Goal: Task Accomplishment & Management: Manage account settings

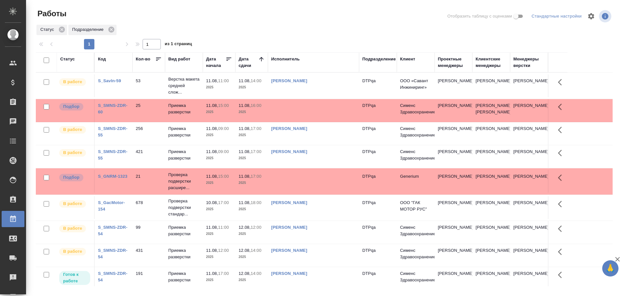
click at [313, 89] on td "Чулец Елена Сергеевна" at bounding box center [313, 86] width 91 height 23
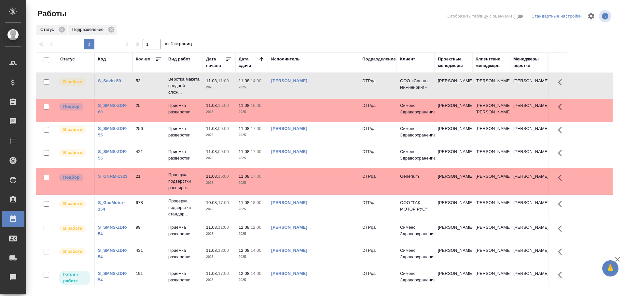
click at [313, 89] on td "Чулец Елена Сергеевна" at bounding box center [313, 86] width 91 height 23
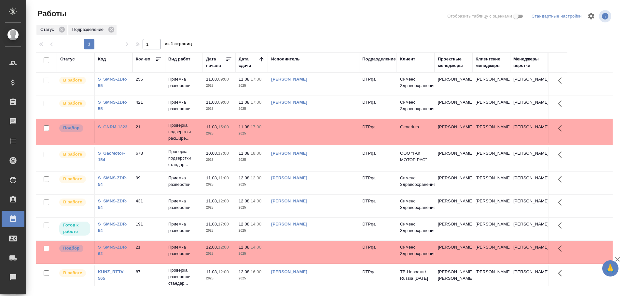
click at [335, 85] on td "[PERSON_NAME]" at bounding box center [313, 84] width 91 height 23
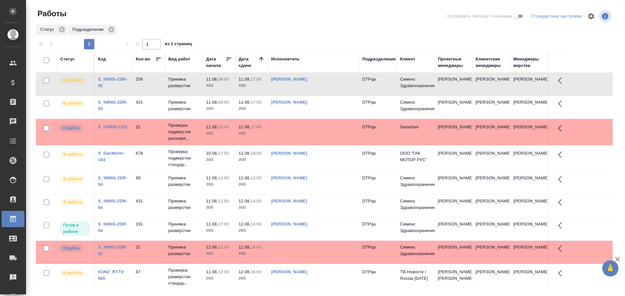
click at [335, 85] on td "[PERSON_NAME]" at bounding box center [313, 84] width 91 height 23
click at [69, 59] on div "Статус" at bounding box center [67, 59] width 15 height 7
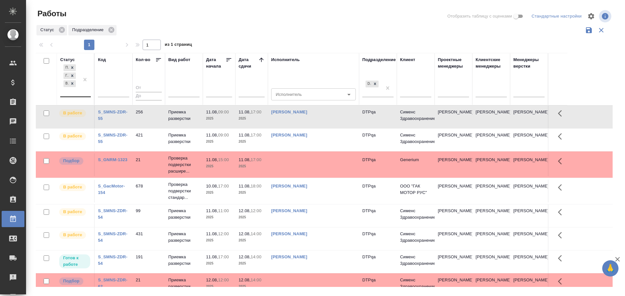
click at [71, 92] on div "Подбор Готов к работе В работе" at bounding box center [69, 80] width 19 height 34
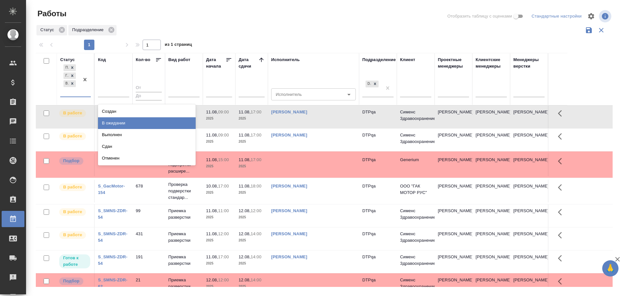
click at [130, 124] on div "В ожидании" at bounding box center [147, 123] width 98 height 12
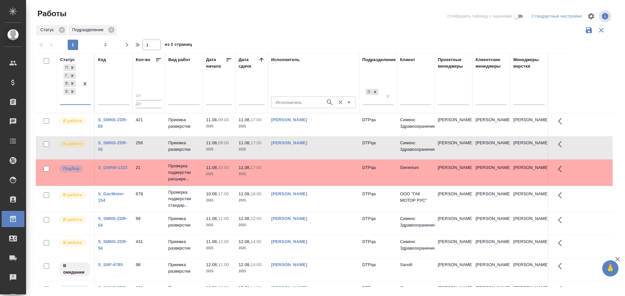
click at [282, 103] on input "Исполнитель" at bounding box center [297, 103] width 49 height 8
click at [290, 136] on td at bounding box center [313, 124] width 91 height 23
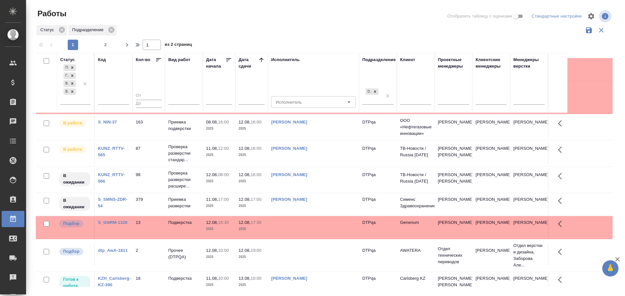
scroll to position [260, 0]
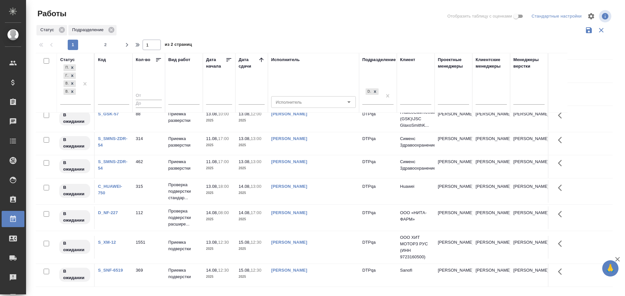
scroll to position [469, 0]
click at [126, 46] on icon "button" at bounding box center [127, 45] width 8 height 8
type input "2"
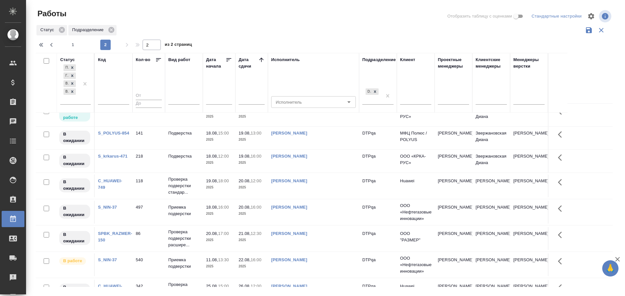
scroll to position [0, 0]
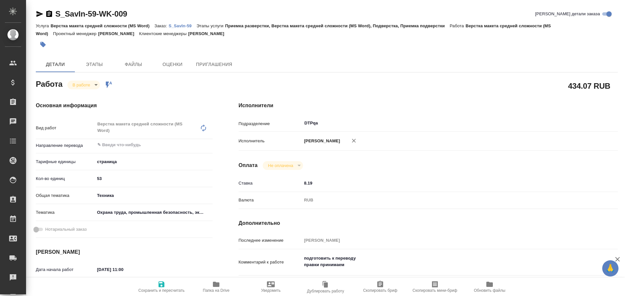
type textarea "x"
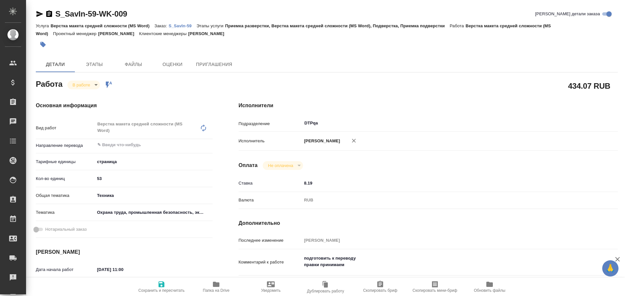
scroll to position [33, 0]
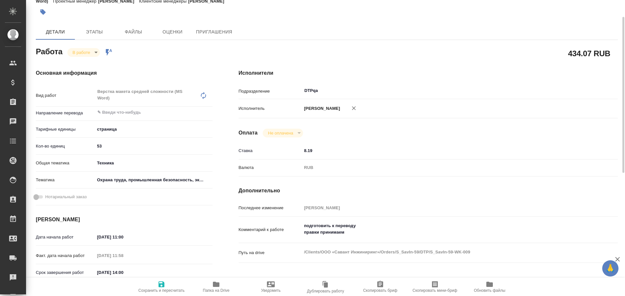
type textarea "x"
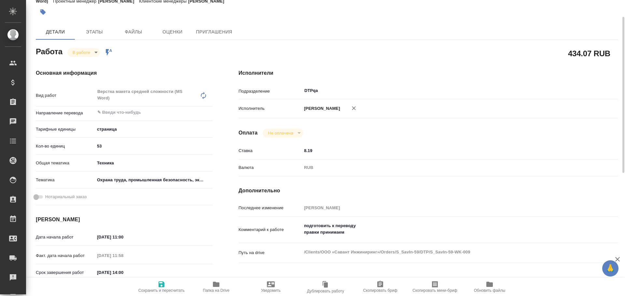
click at [220, 287] on span "Папка на Drive" at bounding box center [216, 287] width 47 height 12
type textarea "x"
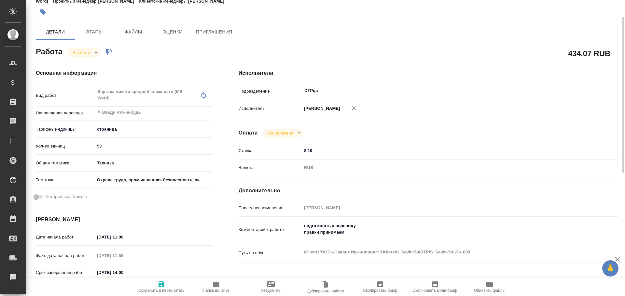
type textarea "x"
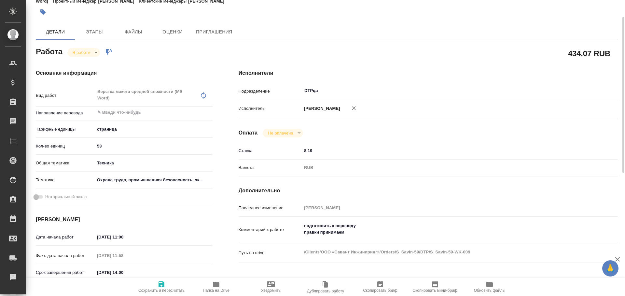
type textarea "x"
click at [363, 236] on textarea "подготовить к переводу правки принимаем" at bounding box center [444, 230] width 284 height 18
type textarea "x"
type textarea "подготовить к переводу правки принимаем"
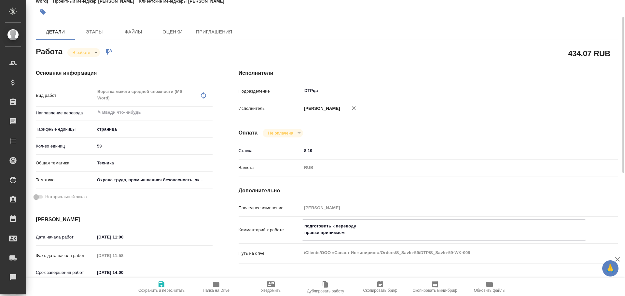
type textarea "x"
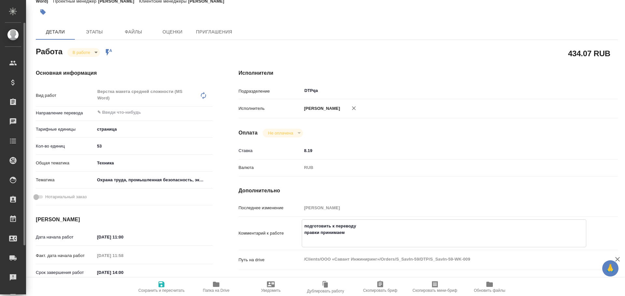
type textarea "x"
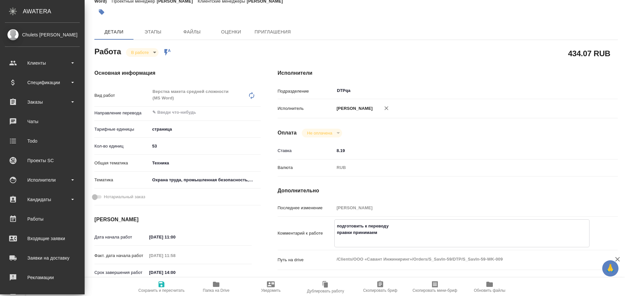
type textarea "x"
type textarea "подготовить к переводу правки принимаем Р"
type textarea "x"
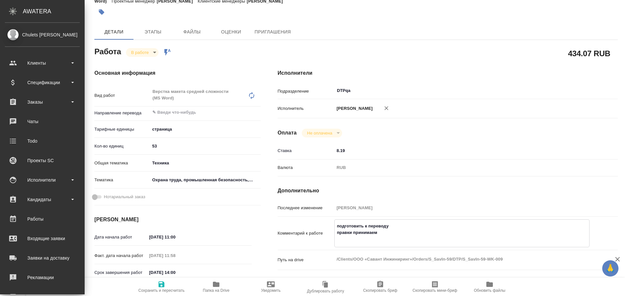
type textarea "x"
type textarea "подготовить к переводу правки принимаем Ра"
type textarea "x"
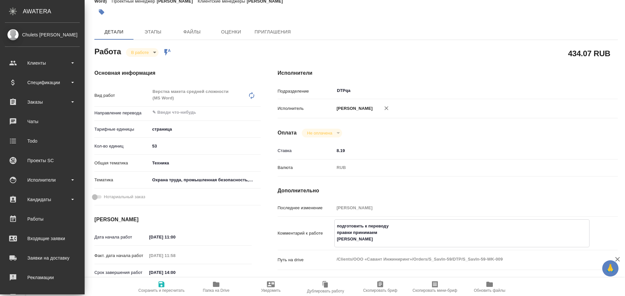
type textarea "x"
type textarea "подготовить к переводу правки принимаем Раз"
type textarea "x"
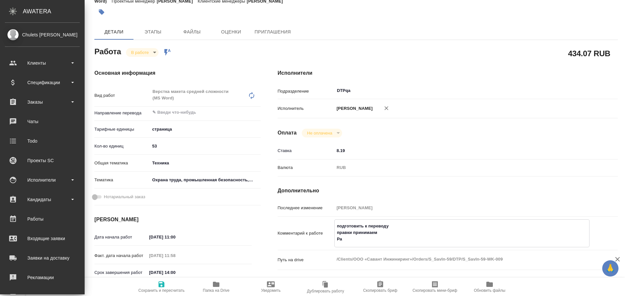
type textarea "x"
type textarea "подготовить к переводу правки принимаем Разб"
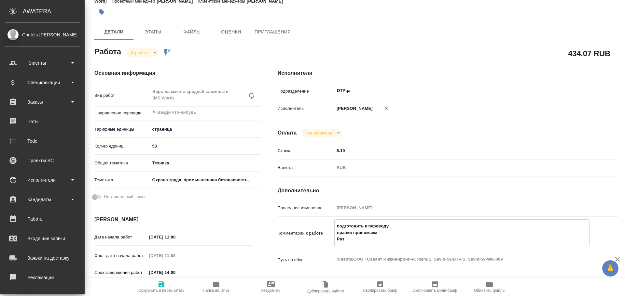
type textarea "x"
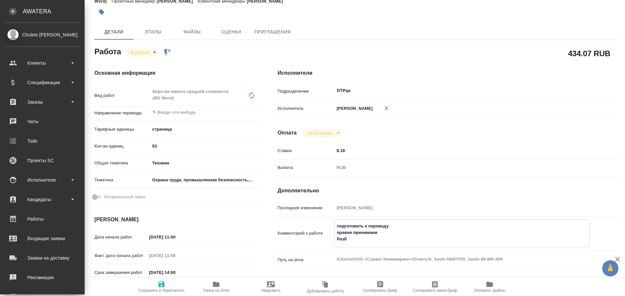
type textarea "подготовить к переводу правки принимаем Разбо"
type textarea "x"
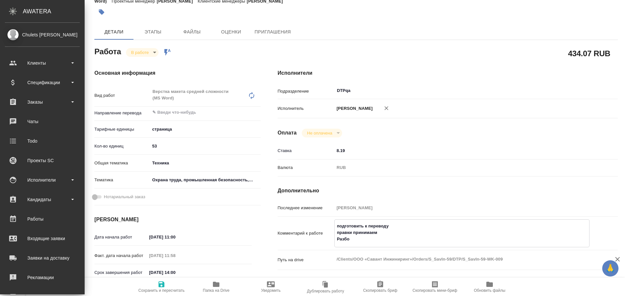
type textarea "x"
type textarea "подготовить к переводу правки принимаем Разбор"
type textarea "x"
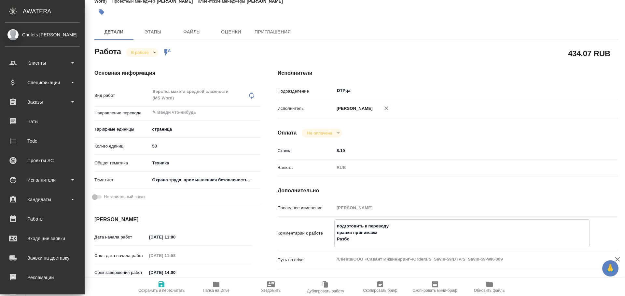
type textarea "x"
type textarea "подготовить к переводу правки принимаем Разбор"
type textarea "x"
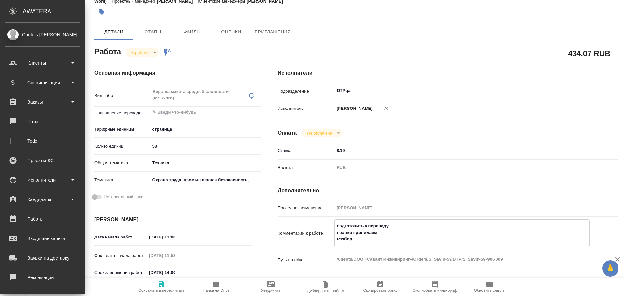
type textarea "x"
paste textarea "https://drive.awatera.com/f/10069045"
type textarea "x"
type textarea "подготовить к переводу правки принимаем Разбор https://drive.awatera.com/f/1006…"
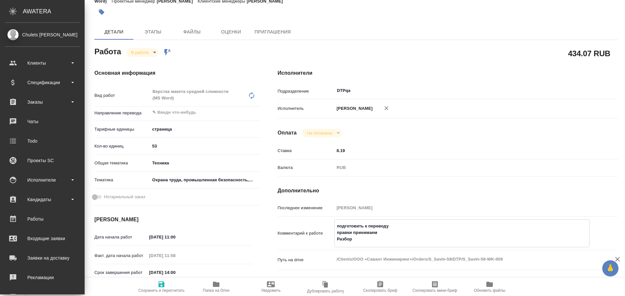
type textarea "x"
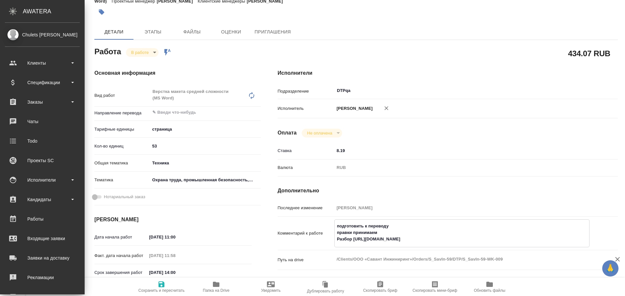
type textarea "x"
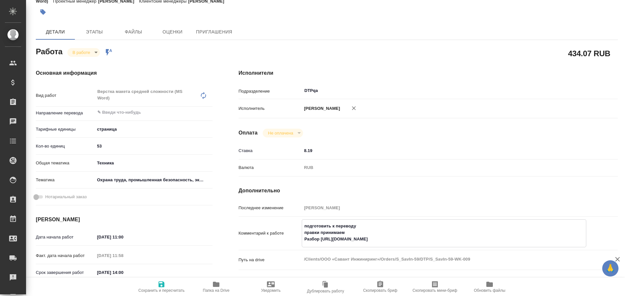
type textarea "x"
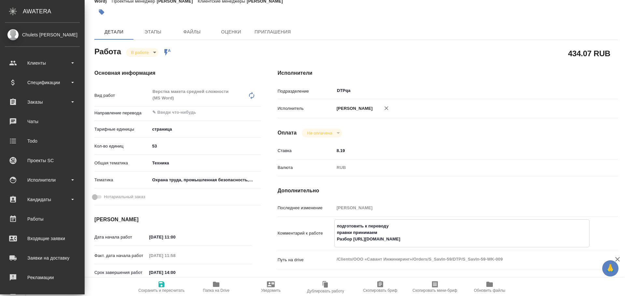
type textarea "x"
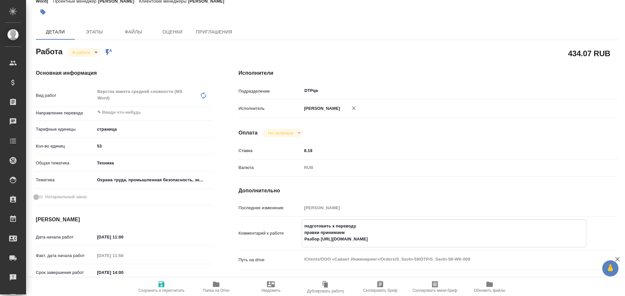
type textarea "подготовить к переводу правки принимаем Разбор https://drive.awatera.com/f/1006…"
type textarea "x"
click at [162, 292] on span "Сохранить и пересчитать" at bounding box center [161, 291] width 46 height 5
type textarea "x"
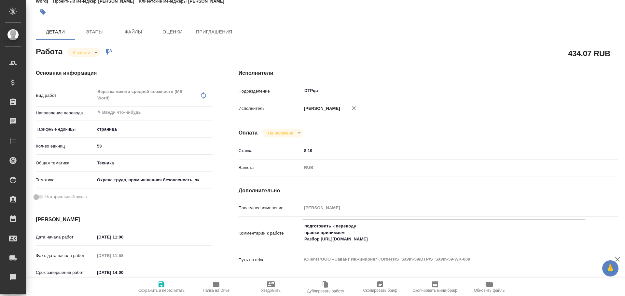
type textarea "x"
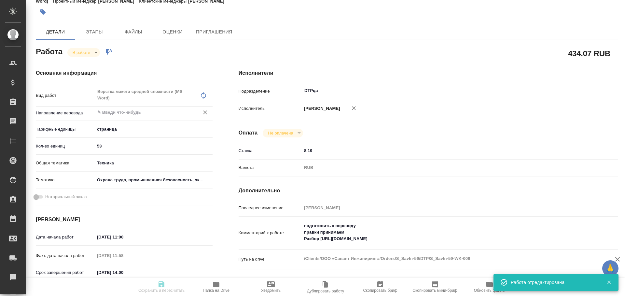
type textarea "x"
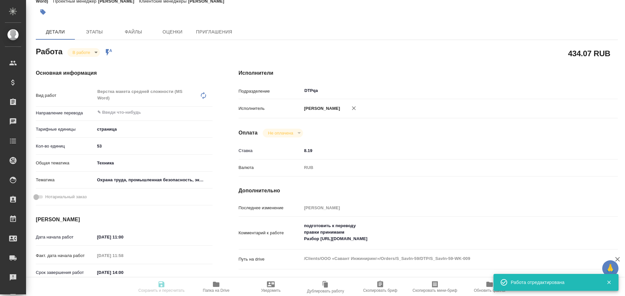
type input "inProgress"
type textarea "Верстка макета средней сложности (MS Word)"
type textarea "x"
type input "5a8b1489cc6b4906c91bfdb2"
type input "53"
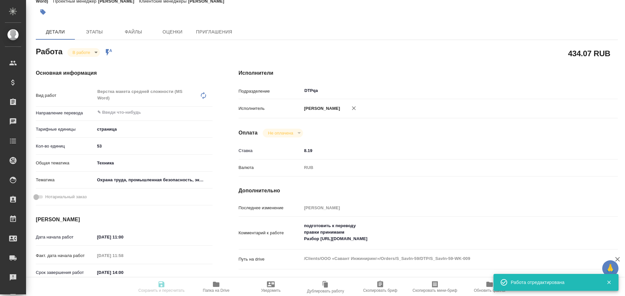
type input "tech"
type input "5f647205b73bc97568ca66b9"
type input "11.08.2025 11:00"
type input "11.08.2025 11:58"
type input "11.08.2025 14:00"
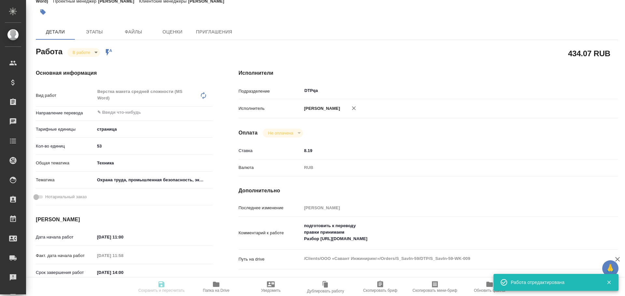
type input "20.08.2025 15:00"
type input "DTPqa"
type input "notPayed"
type input "8.19"
type input "RUB"
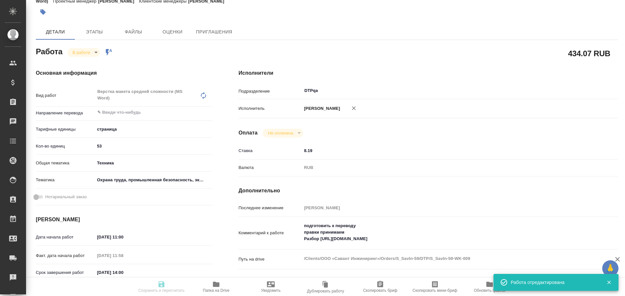
type input "Чулец Елена"
type textarea "подготовить к переводу правки принимаем Разбор https://drive.awatera.com/f/1006…"
type textarea "x"
type textarea "/Clients/ООО «Савант Инжиниринг»/Orders/S_SavIn-59/DTP/S_SavIn-59-WK-009"
type textarea "x"
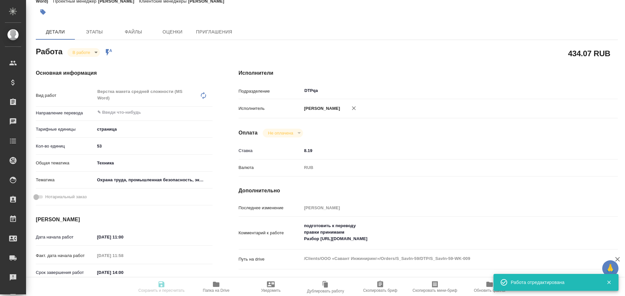
type input "S_SavIn-59"
type input "Верстка макета средней сложности (MS Word)"
type input "Приемка разверстки, Верстка макета средней сложности (MS Word), Подверстка, При…"
type input "[PERSON_NAME]"
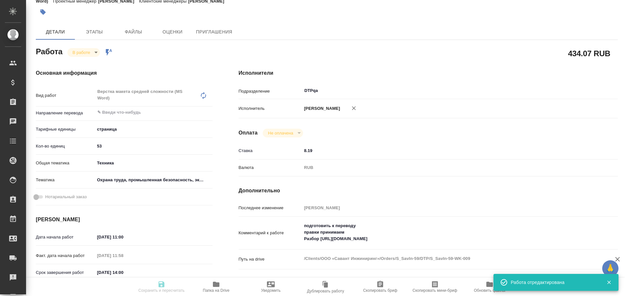
type input "/Clients/ООО «Савант Инжиниринг»/Orders/S_SavIn-59"
type textarea "x"
type textarea "на английский язык правки можно принять"
type textarea "x"
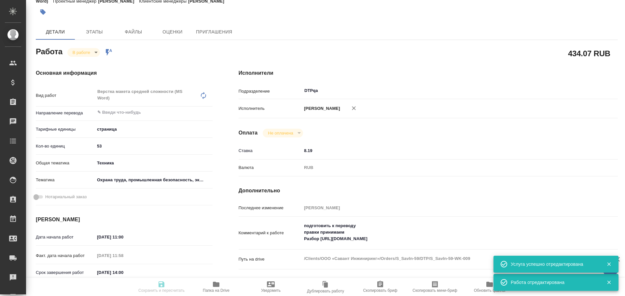
type textarea "x"
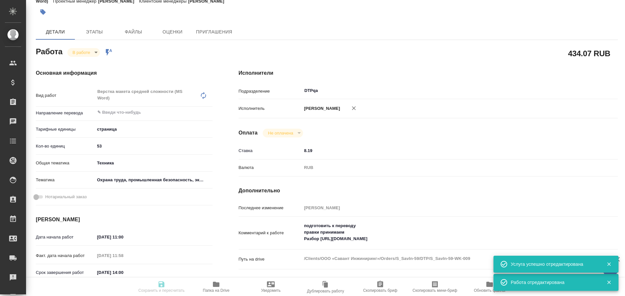
type textarea "x"
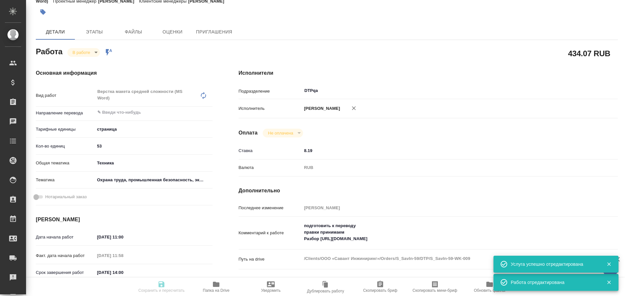
type textarea "x"
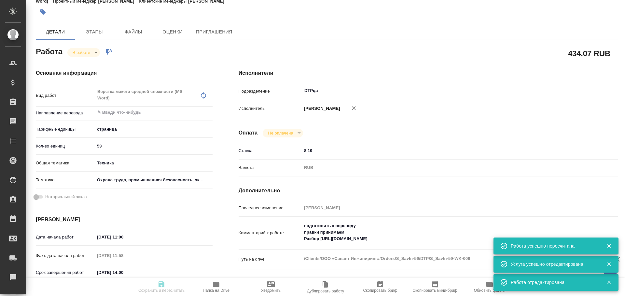
click at [82, 55] on body "🙏 .cls-1 fill:#fff; AWATERA Chulets Elena Клиенты Спецификации Заказы 0 Чаты To…" at bounding box center [312, 148] width 625 height 296
type input "inProgress"
type textarea "Верстка макета средней сложности (MS Word)"
type textarea "x"
type input "5a8b1489cc6b4906c91bfdb2"
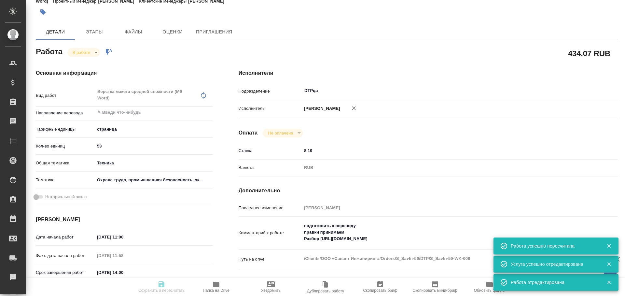
type input "53"
type input "tech"
type input "5f647205b73bc97568ca66b9"
type input "11.08.2025 11:00"
type input "11.08.2025 11:58"
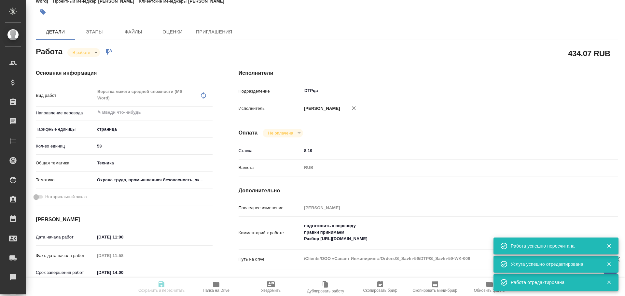
type input "11.08.2025 14:00"
type input "20.08.2025 15:00"
type input "DTPqa"
type input "notPayed"
type input "8.19"
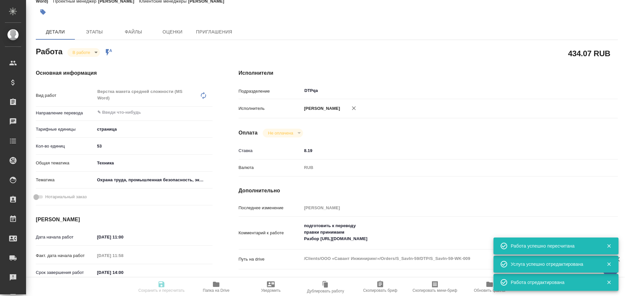
type input "RUB"
type input "[PERSON_NAME]"
type textarea "подготовить к переводу правки принимаем Разбор https://drive.awatera.com/f/1006…"
type textarea "x"
type textarea "/Clients/ООО «Савант Инжиниринг»/Orders/S_SavIn-59/DTP/S_SavIn-59-WK-009"
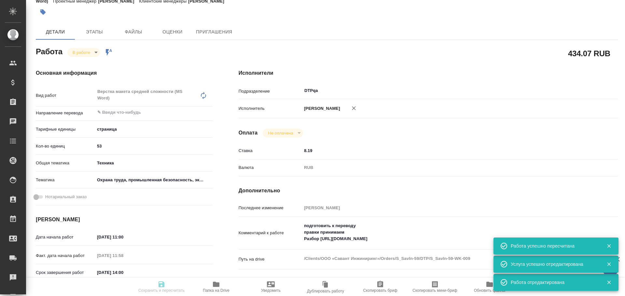
type textarea "x"
type input "S_SavIn-59"
type input "Верстка макета средней сложности (MS Word)"
type input "Приемка разверстки, Верстка макета средней сложности (MS Word), Подверстка, При…"
type input "Усманова Ольга"
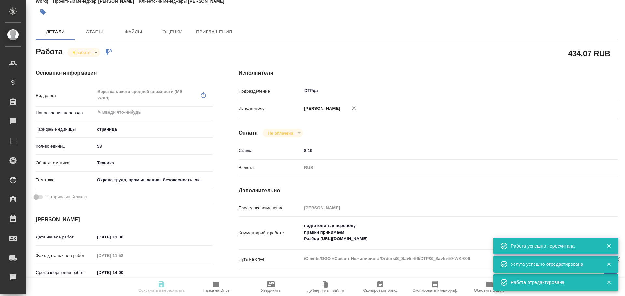
type input "Заборова Александра"
type input "/Clients/ООО «Савант Инжиниринг»/Orders/S_SavIn-59"
type textarea "x"
type textarea "на английский язык правки можно принять"
type textarea "x"
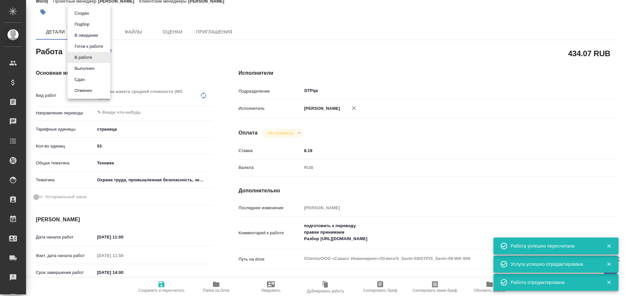
type textarea "x"
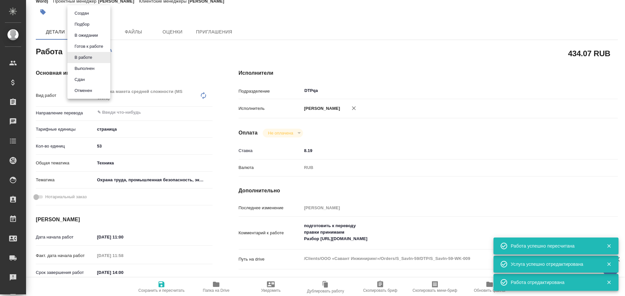
type textarea "x"
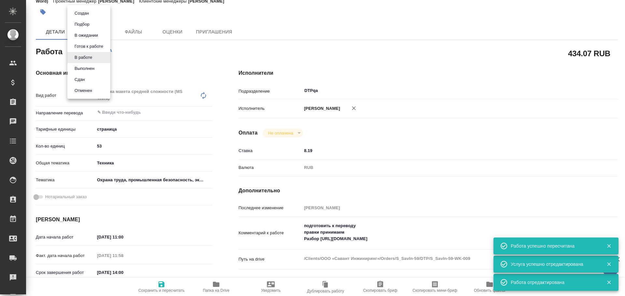
type textarea "x"
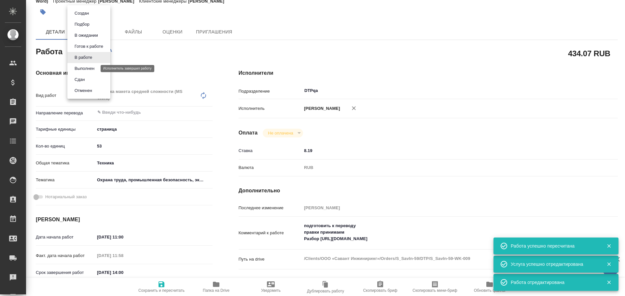
click at [82, 69] on button "Выполнен" at bounding box center [85, 68] width 24 height 7
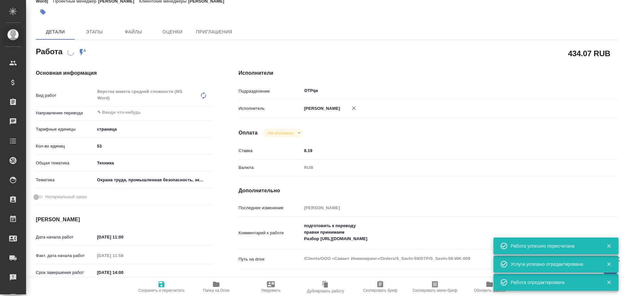
type textarea "x"
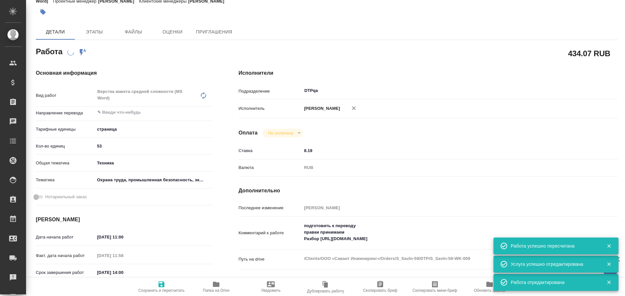
scroll to position [0, 0]
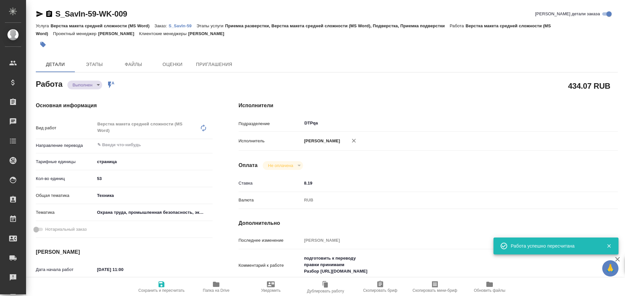
click at [160, 284] on icon "button" at bounding box center [161, 285] width 6 height 6
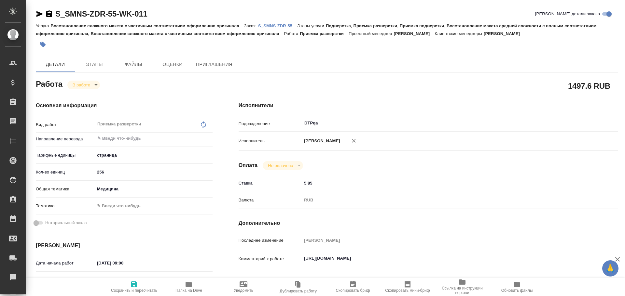
type textarea "x"
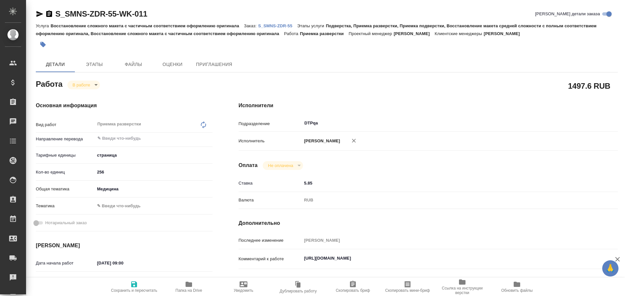
type textarea "x"
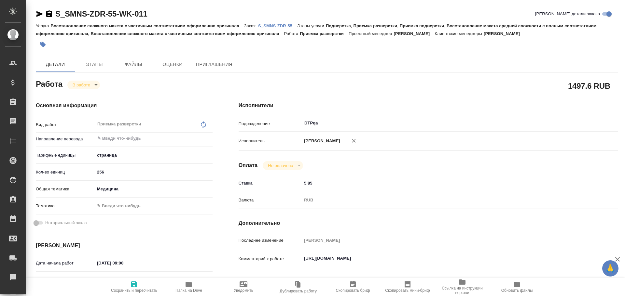
scroll to position [65, 0]
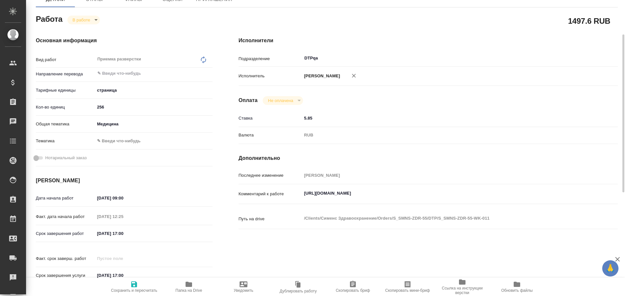
type textarea "x"
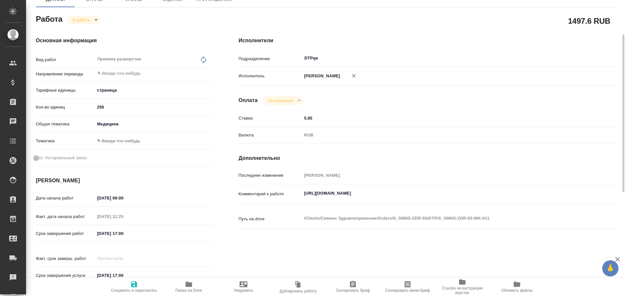
type textarea "x"
drag, startPoint x: 302, startPoint y: 194, endPoint x: 425, endPoint y: 191, distance: 122.7
click at [427, 188] on textarea "https://tera.awatera.com/Work/688ccc7caa80e0d50f3ef148/" at bounding box center [444, 193] width 284 height 11
type textarea "x"
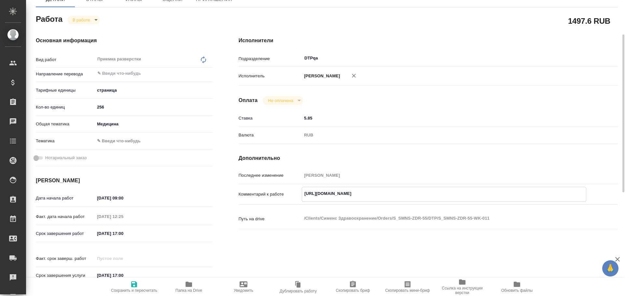
type textarea "x"
click at [201, 290] on span "Папка на Drive" at bounding box center [188, 291] width 27 height 5
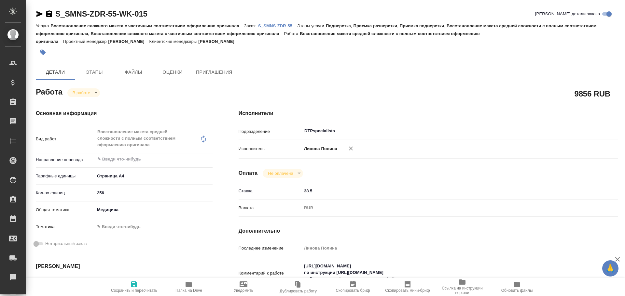
type textarea "x"
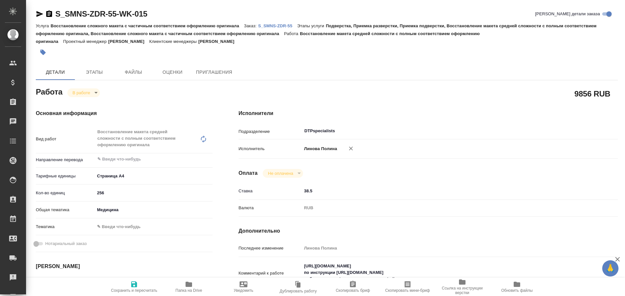
type textarea "x"
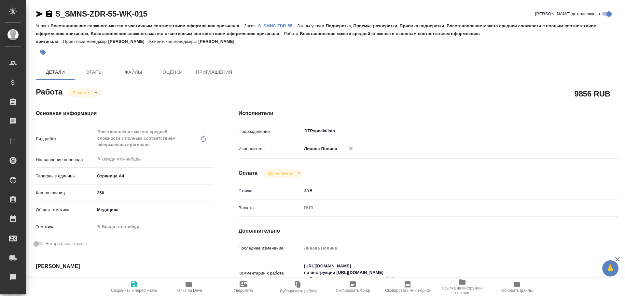
type textarea "x"
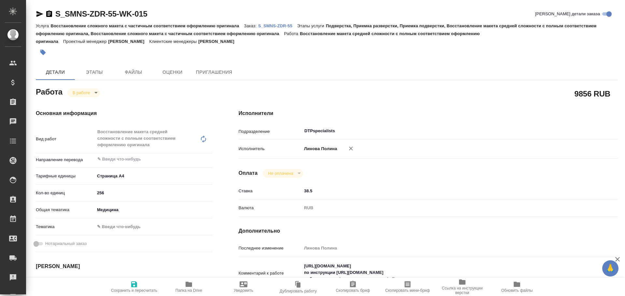
type textarea "x"
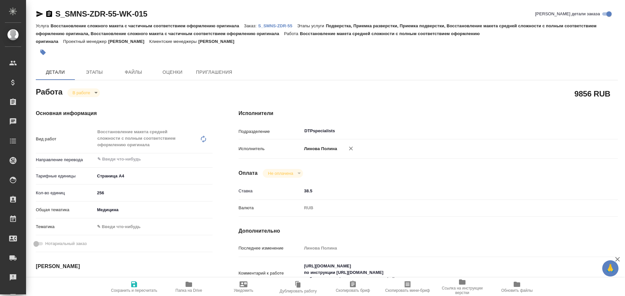
type textarea "x"
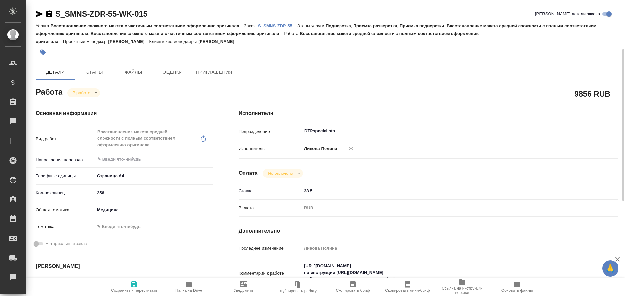
scroll to position [33, 0]
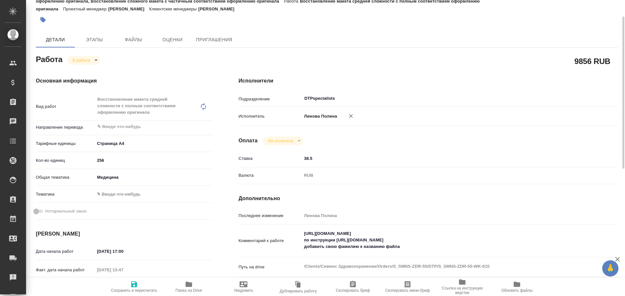
type textarea "x"
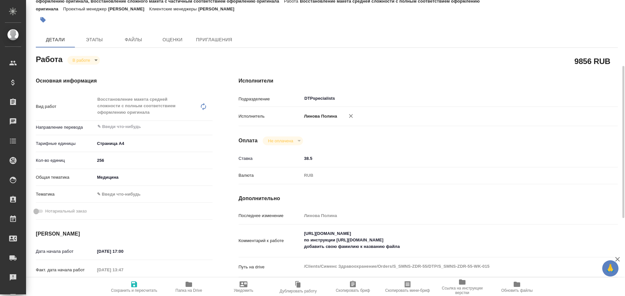
scroll to position [65, 0]
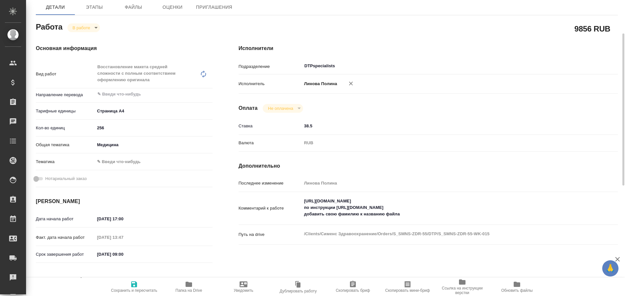
type textarea "x"
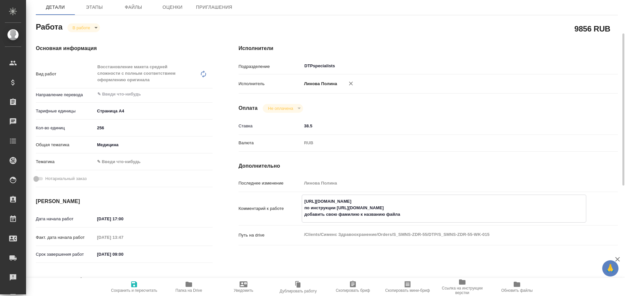
drag, startPoint x: 445, startPoint y: 208, endPoint x: 337, endPoint y: 211, distance: 108.7
click at [337, 211] on textarea "https://drive.awatera.com/s/JF8Trzi5dRtJHAn по инструкции https://drive.awatera…" at bounding box center [444, 208] width 284 height 24
drag, startPoint x: 304, startPoint y: 202, endPoint x: 398, endPoint y: 198, distance: 93.8
click at [403, 196] on div "https://drive.awatera.com/s/JF8Trzi5dRtJHAn по инструкции https://drive.awatera…" at bounding box center [444, 209] width 284 height 28
type textarea "x"
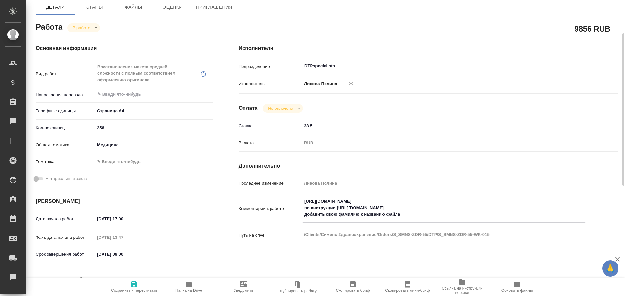
click at [187, 284] on icon "button" at bounding box center [188, 284] width 7 height 5
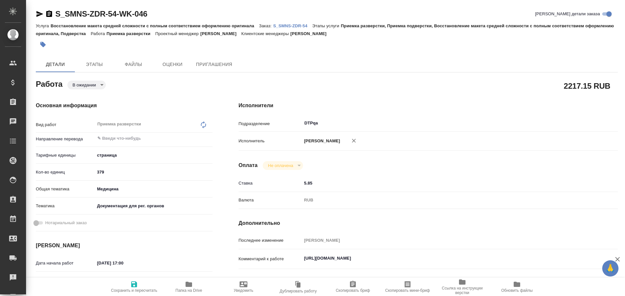
type textarea "x"
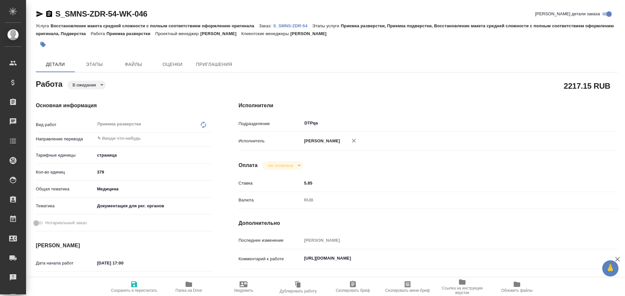
scroll to position [33, 0]
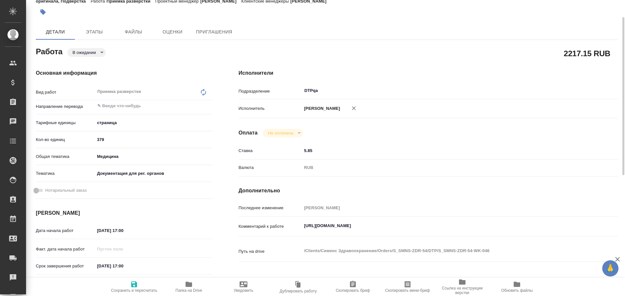
type textarea "x"
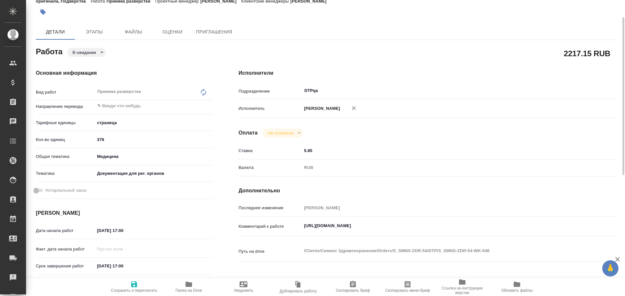
type textarea "x"
drag, startPoint x: 303, startPoint y: 225, endPoint x: 427, endPoint y: 226, distance: 124.0
click at [427, 226] on textarea "[URL][DOMAIN_NAME]" at bounding box center [444, 226] width 284 height 11
type textarea "x"
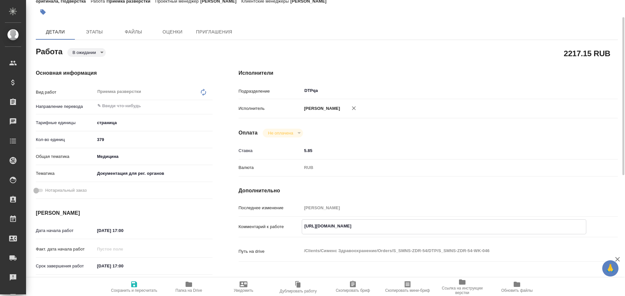
type textarea "x"
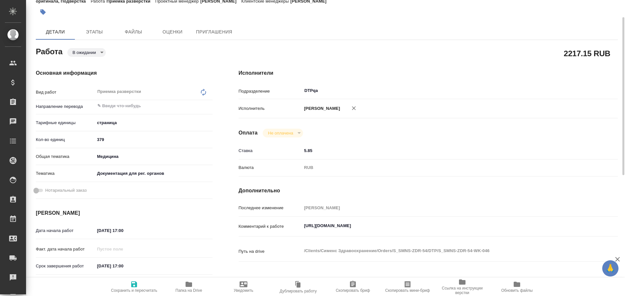
type textarea "x"
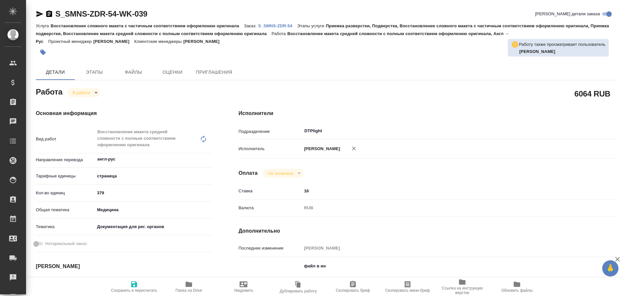
type textarea "x"
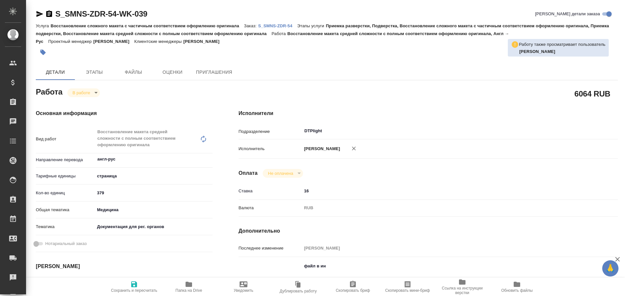
type textarea "x"
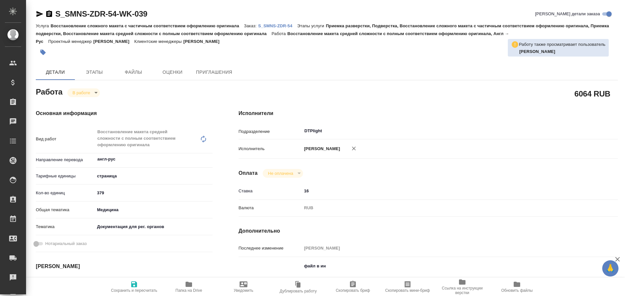
type textarea "x"
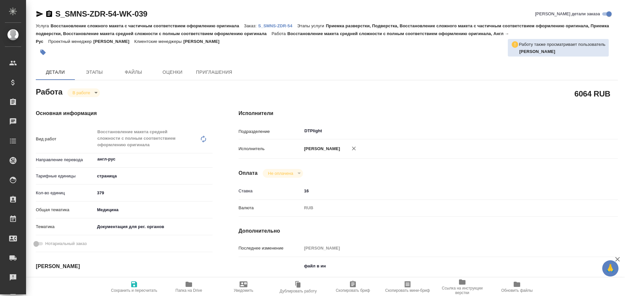
type textarea "x"
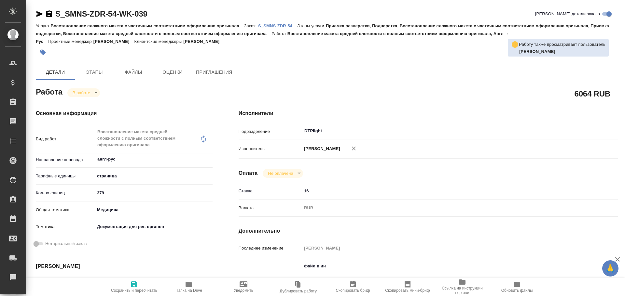
type textarea "x"
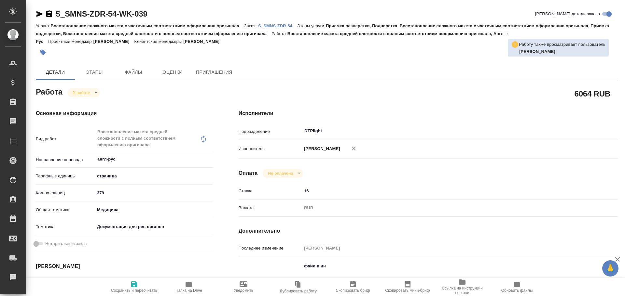
type textarea "x"
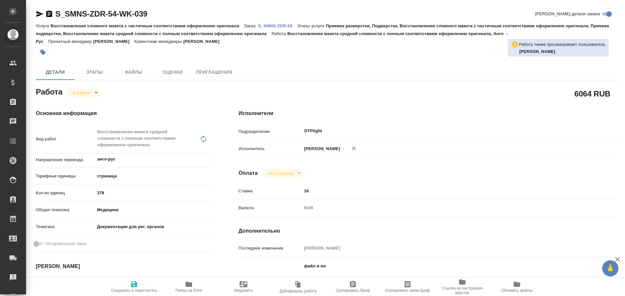
scroll to position [65, 0]
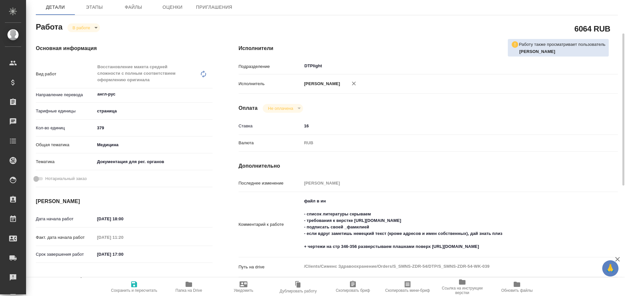
type textarea "x"
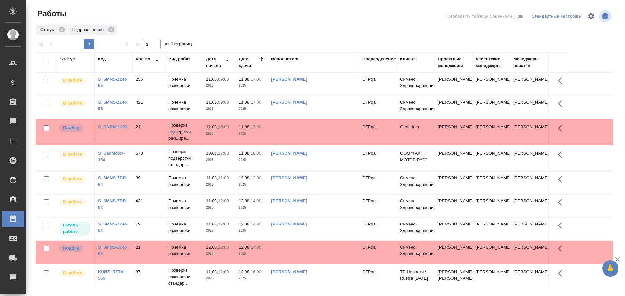
click at [331, 84] on td "[PERSON_NAME]" at bounding box center [313, 84] width 91 height 23
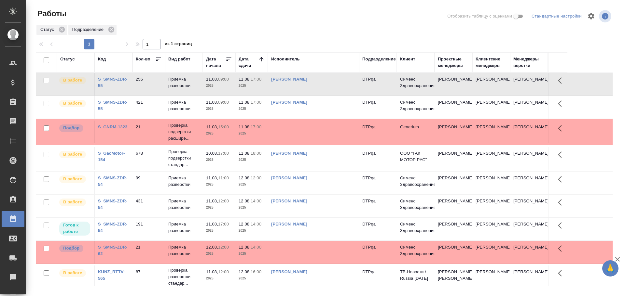
click at [323, 87] on td "[PERSON_NAME]" at bounding box center [313, 84] width 91 height 23
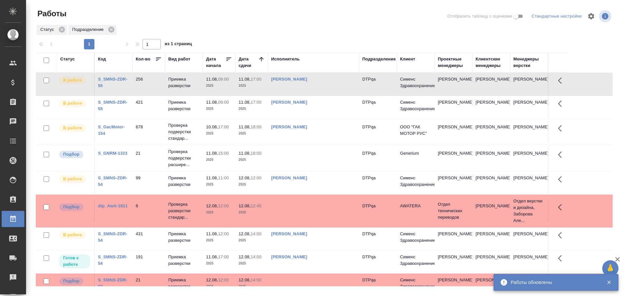
click at [62, 57] on div "Статус" at bounding box center [67, 59] width 15 height 7
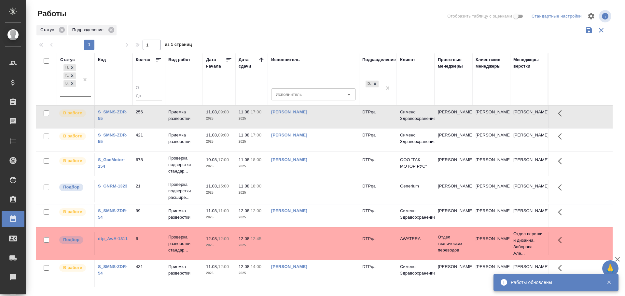
click at [71, 91] on div "Подбор Готов к работе В работе" at bounding box center [69, 80] width 19 height 34
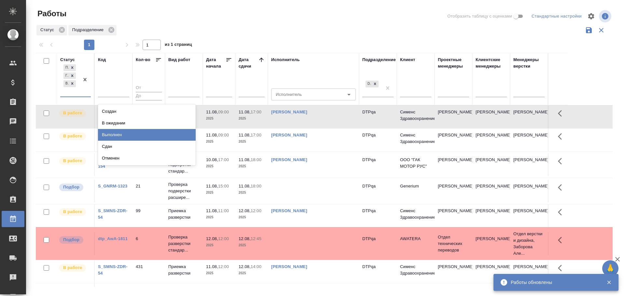
click at [113, 132] on div "Выполнен" at bounding box center [147, 135] width 98 height 12
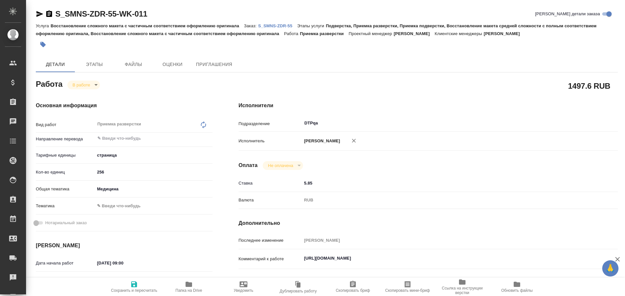
type textarea "x"
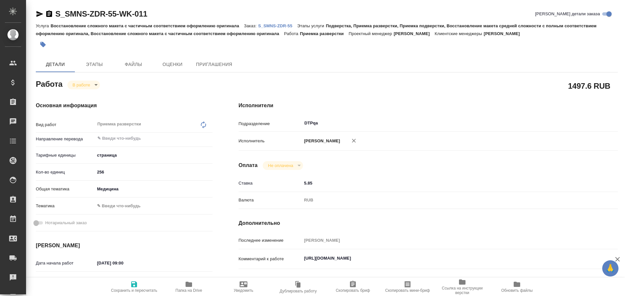
type textarea "x"
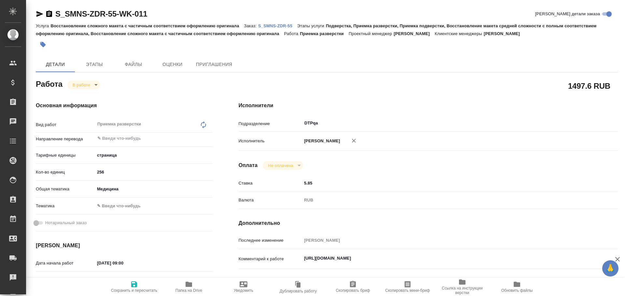
type textarea "x"
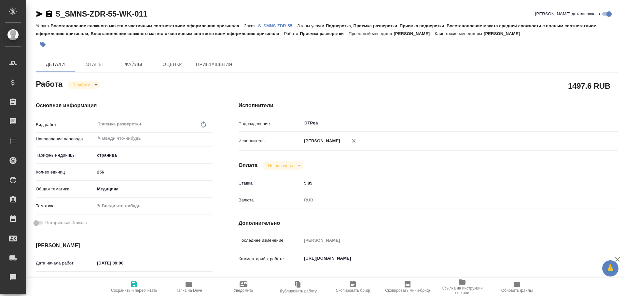
type textarea "x"
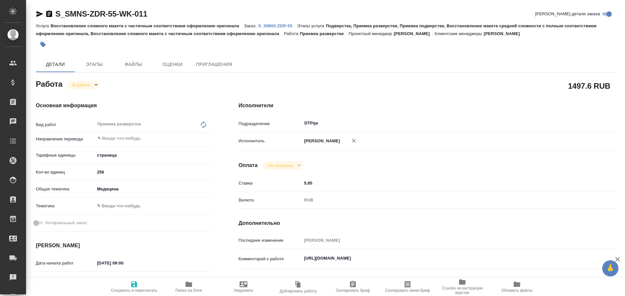
scroll to position [98, 0]
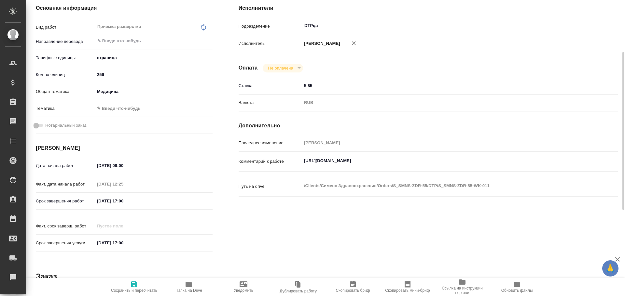
type textarea "x"
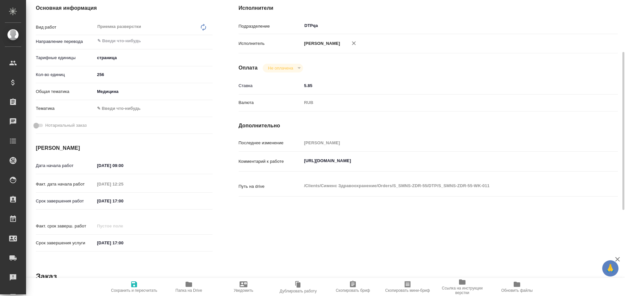
type textarea "x"
drag, startPoint x: 303, startPoint y: 160, endPoint x: 430, endPoint y: 157, distance: 126.9
click at [430, 157] on textarea "https://tera.awatera.com/Work/688ccc7caa80e0d50f3ef148/" at bounding box center [444, 161] width 284 height 11
type textarea "x"
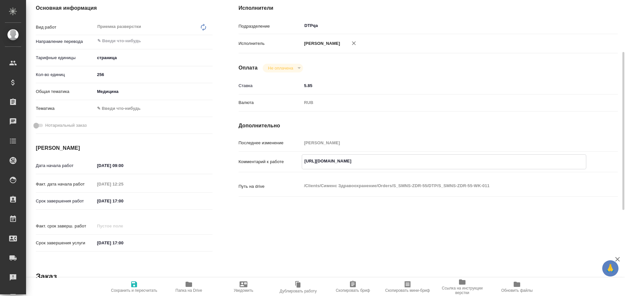
type textarea "x"
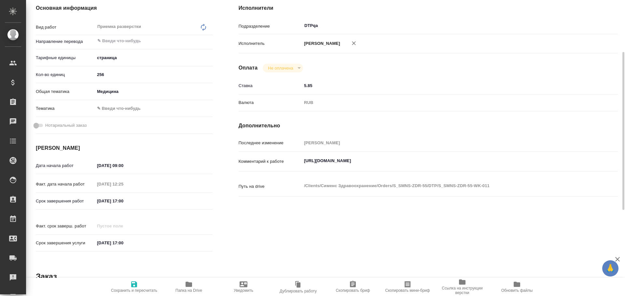
type textarea "x"
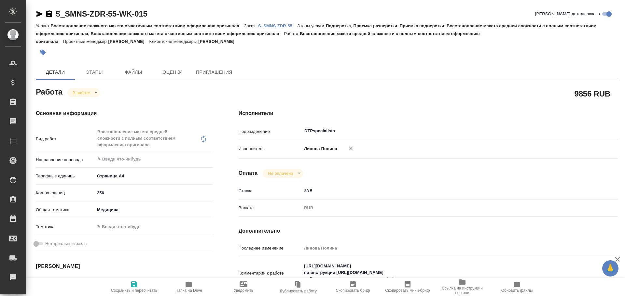
type textarea "x"
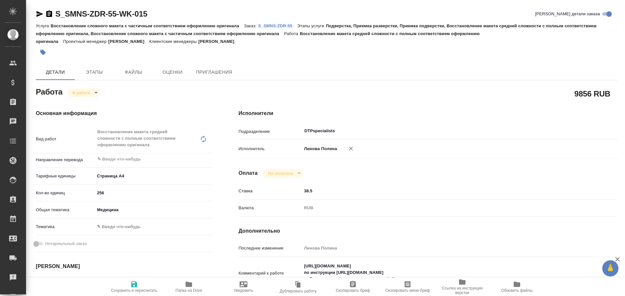
type textarea "x"
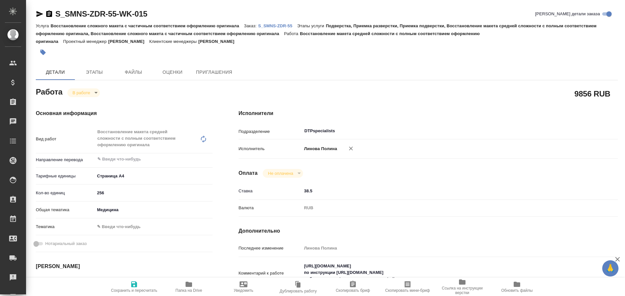
type textarea "x"
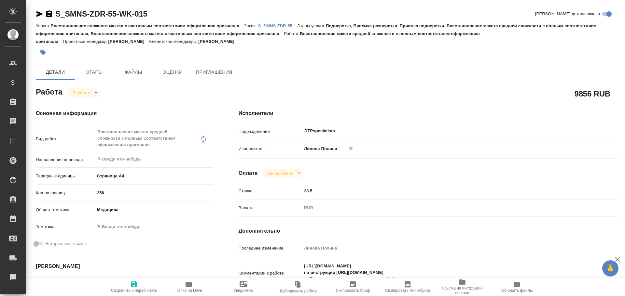
type textarea "x"
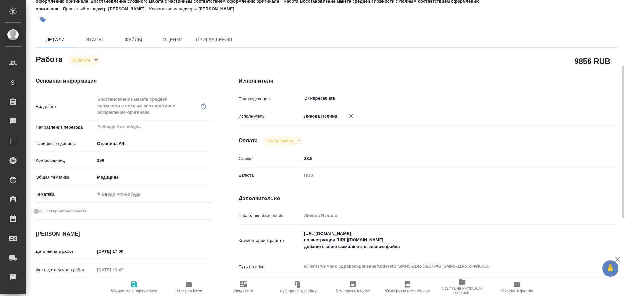
scroll to position [65, 0]
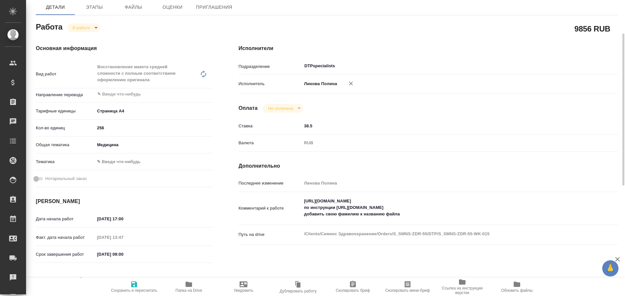
type textarea "x"
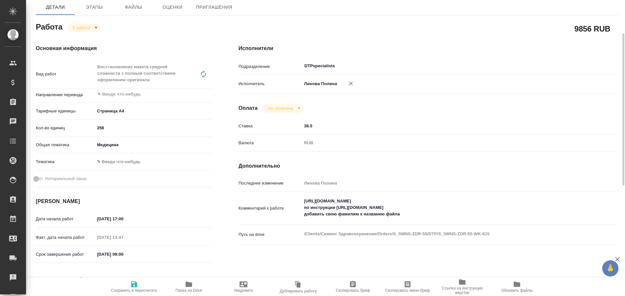
type textarea "x"
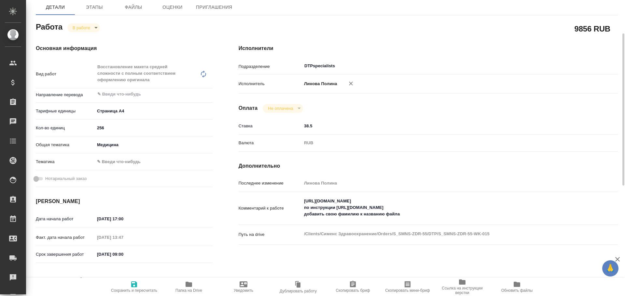
click at [192, 287] on icon "button" at bounding box center [189, 285] width 8 height 8
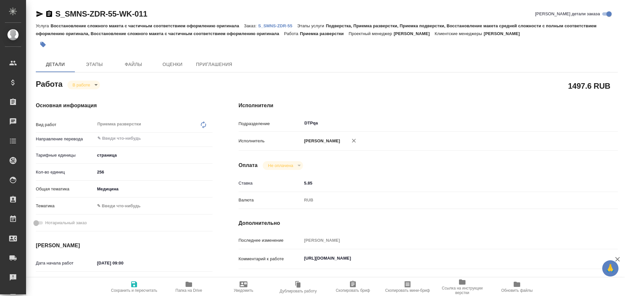
type textarea "x"
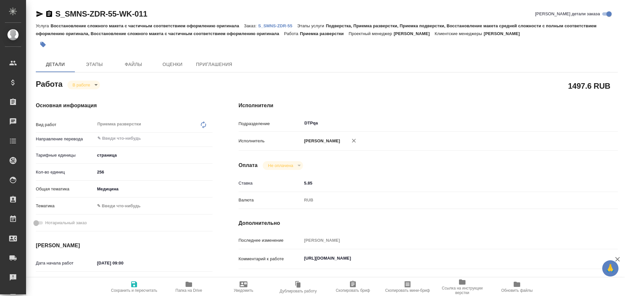
type textarea "x"
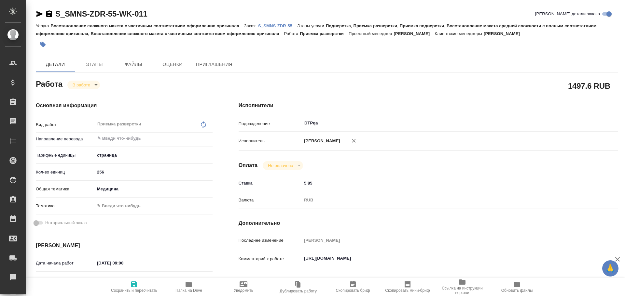
type textarea "x"
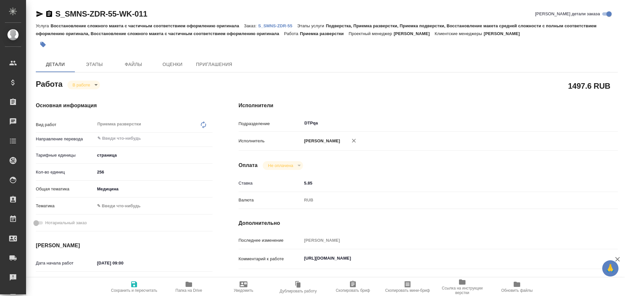
scroll to position [65, 0]
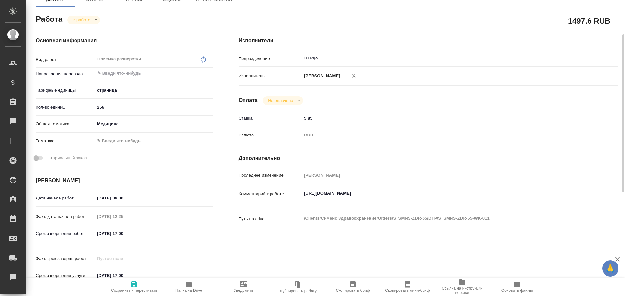
type textarea "x"
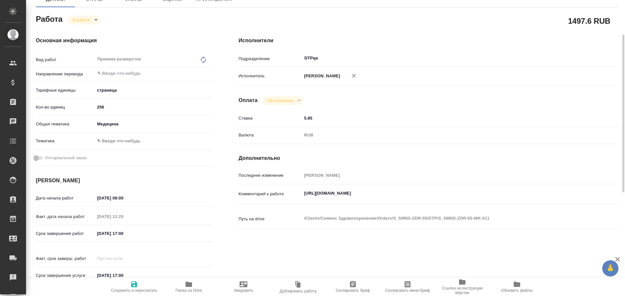
type textarea "x"
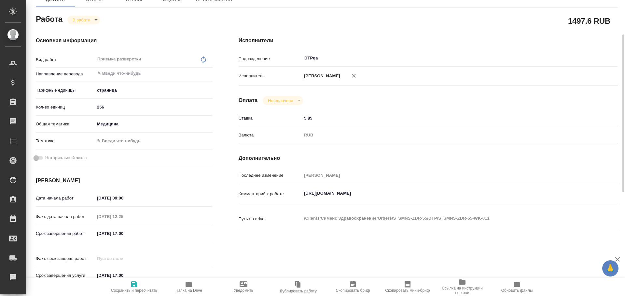
type textarea "x"
drag, startPoint x: 302, startPoint y: 196, endPoint x: 442, endPoint y: 199, distance: 139.9
click at [442, 199] on textarea "https://tera.awatera.com/Work/688ccc7caa80e0d50f3ef148/" at bounding box center [444, 193] width 284 height 11
type textarea "x"
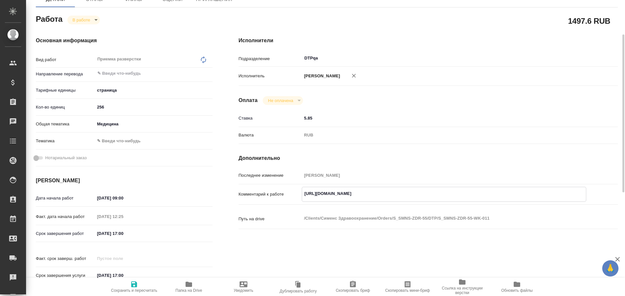
type textarea "x"
drag, startPoint x: 303, startPoint y: 196, endPoint x: 441, endPoint y: 195, distance: 138.0
click at [441, 195] on textarea "https://tera.awatera.com/Work/688ccc7caa80e0d50f3ef148/" at bounding box center [444, 193] width 284 height 11
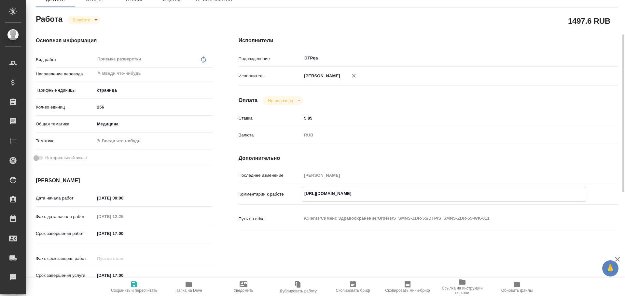
type textarea "x"
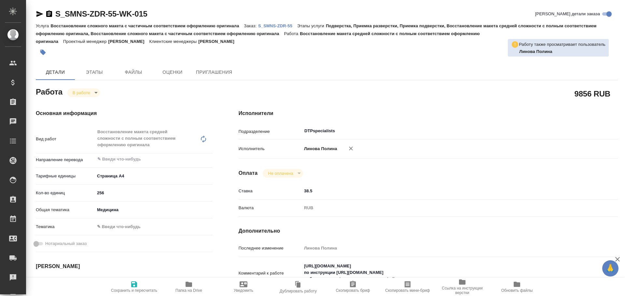
type textarea "x"
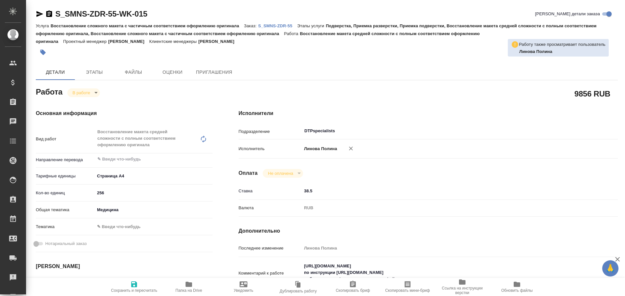
type textarea "x"
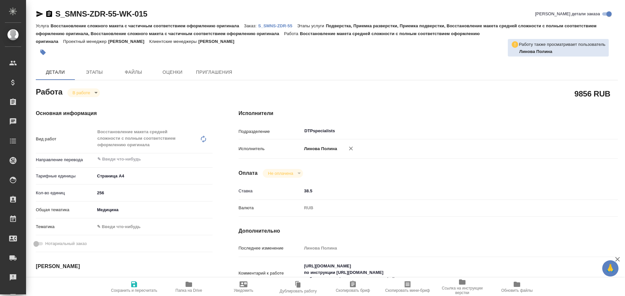
scroll to position [33, 0]
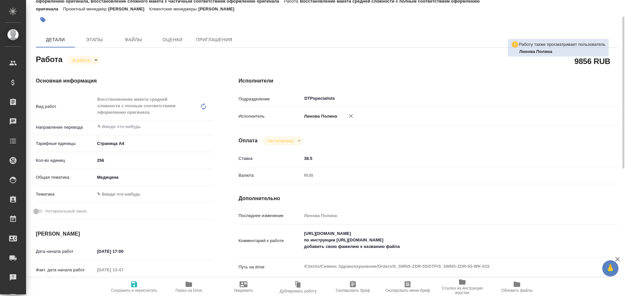
type textarea "x"
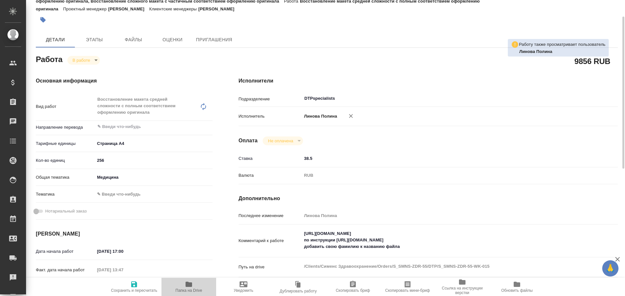
click at [193, 290] on span "Папка на Drive" at bounding box center [188, 291] width 27 height 5
type textarea "x"
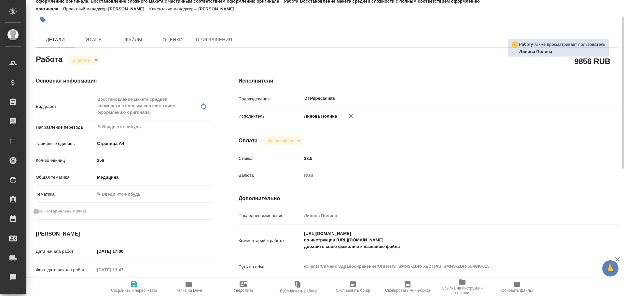
type textarea "x"
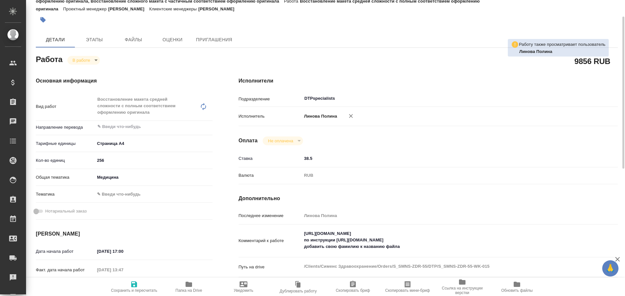
type textarea "x"
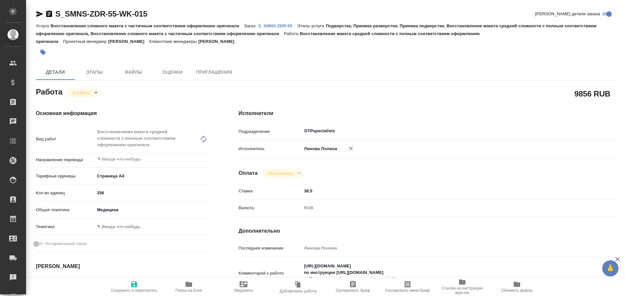
type textarea "x"
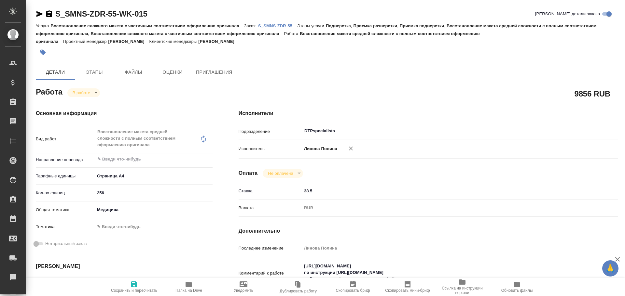
type textarea "x"
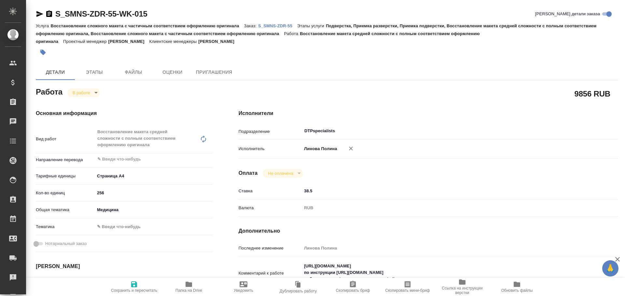
scroll to position [65, 0]
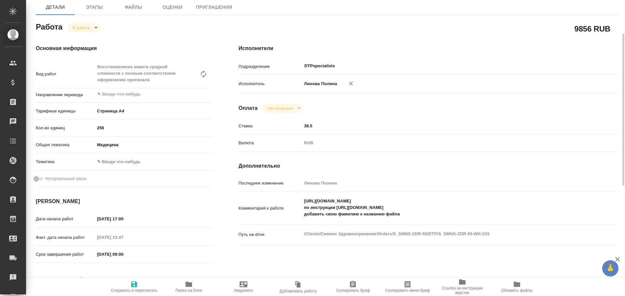
type textarea "x"
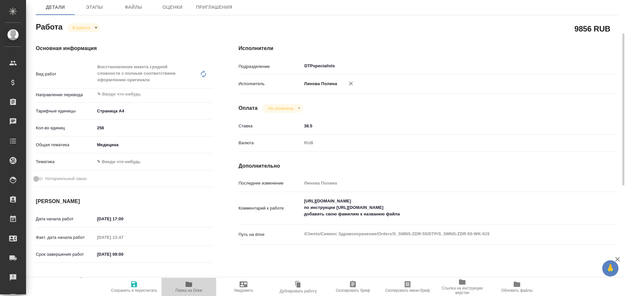
click at [191, 285] on icon "button" at bounding box center [188, 284] width 7 height 5
type textarea "x"
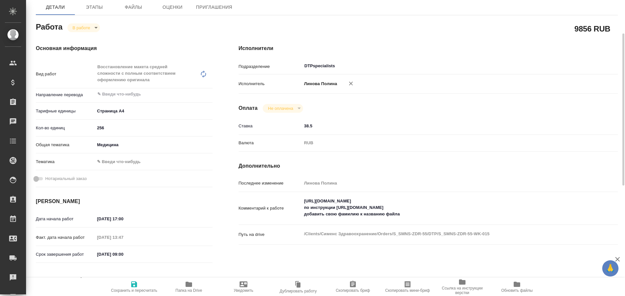
type textarea "x"
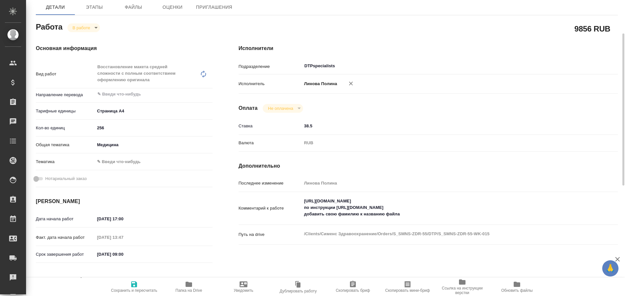
type textarea "x"
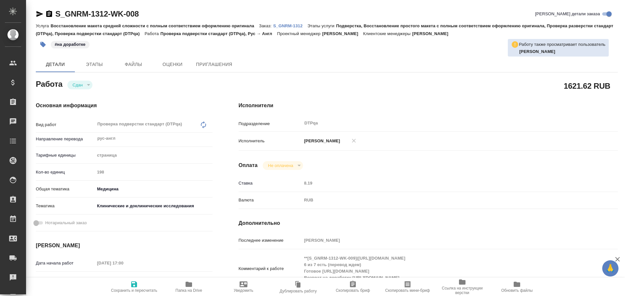
type textarea "x"
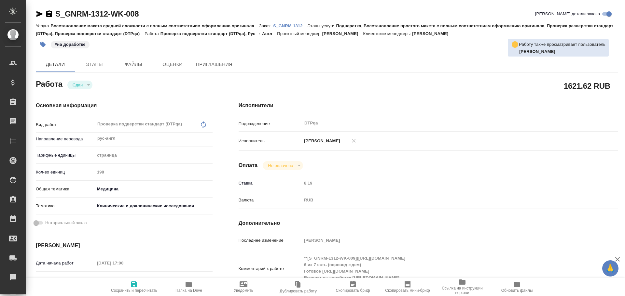
type textarea "x"
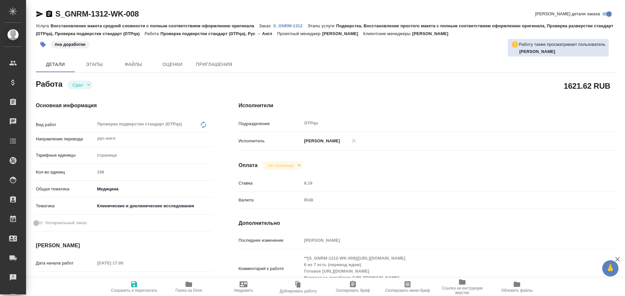
type textarea "x"
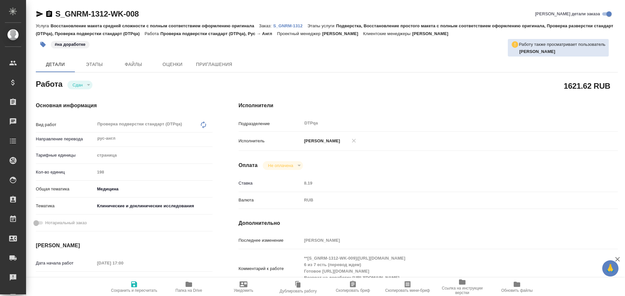
type textarea "x"
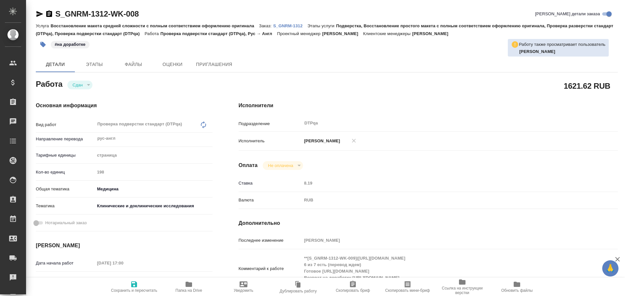
type textarea "x"
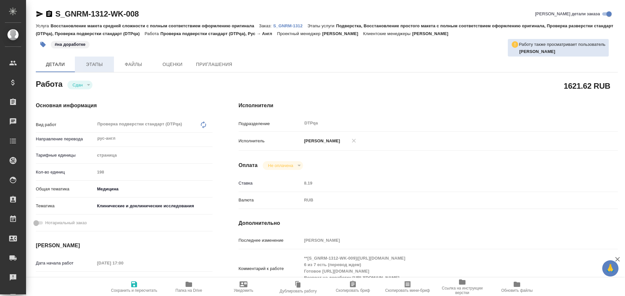
click at [90, 68] on span "Этапы" at bounding box center [94, 65] width 31 height 8
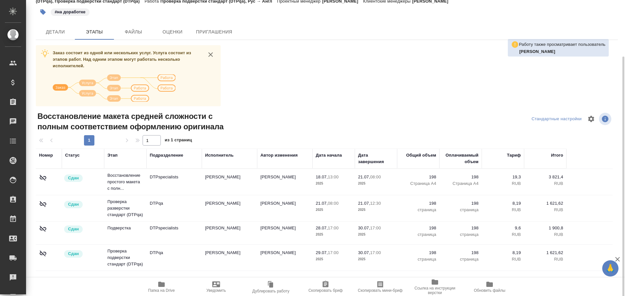
scroll to position [48, 0]
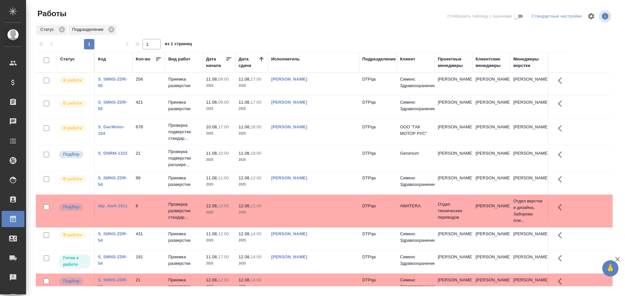
click at [322, 89] on td "[PERSON_NAME]" at bounding box center [313, 84] width 91 height 23
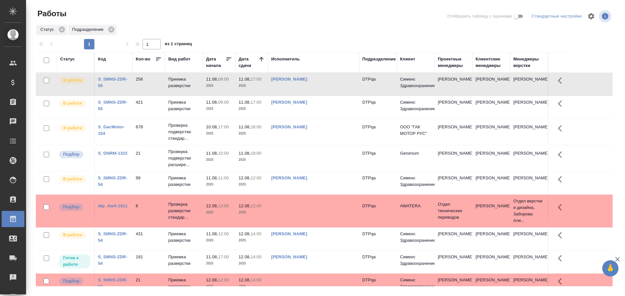
click at [322, 89] on td "[PERSON_NAME]" at bounding box center [313, 84] width 91 height 23
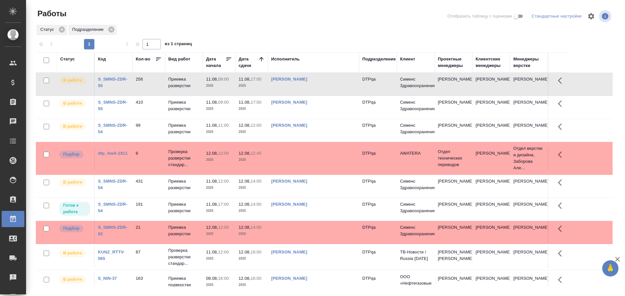
click at [260, 22] on div at bounding box center [327, 16] width 194 height 16
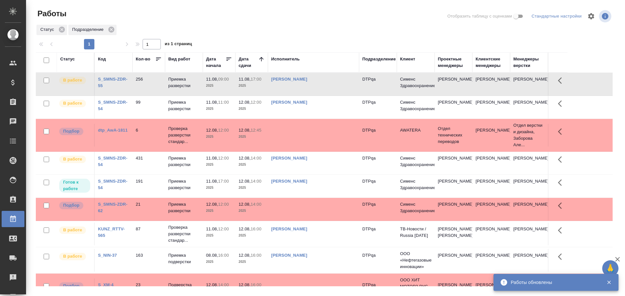
click at [340, 86] on td "[PERSON_NAME]" at bounding box center [313, 84] width 91 height 23
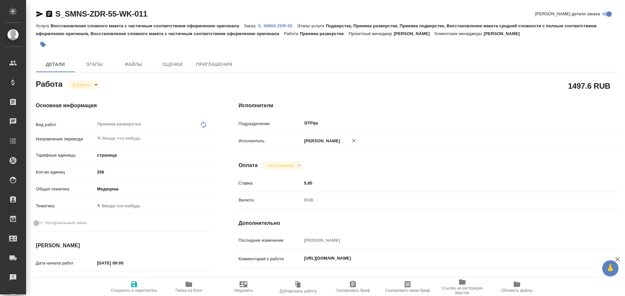
type textarea "x"
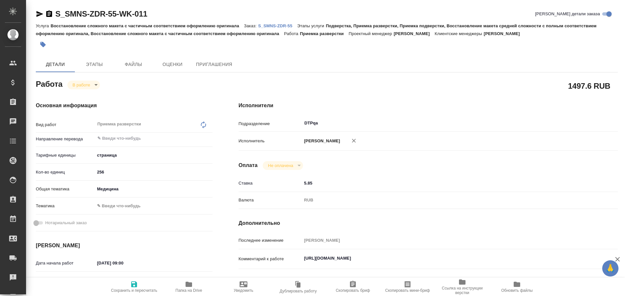
type textarea "x"
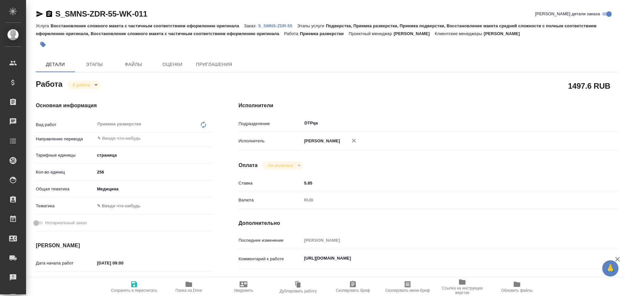
type textarea "x"
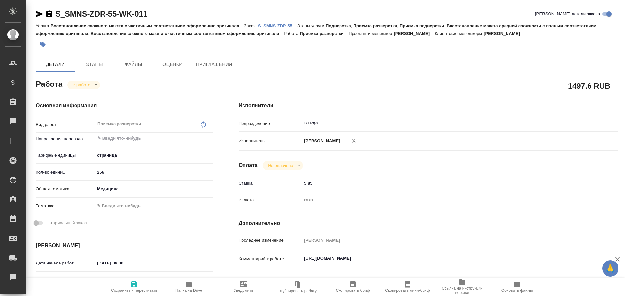
type textarea "x"
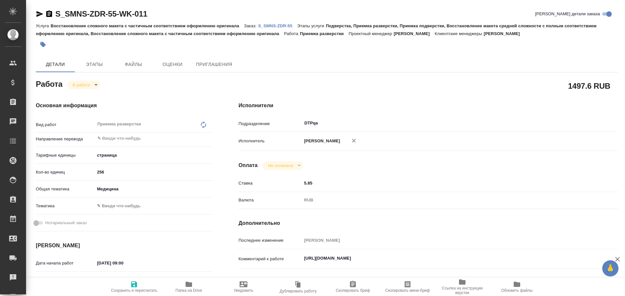
type textarea "x"
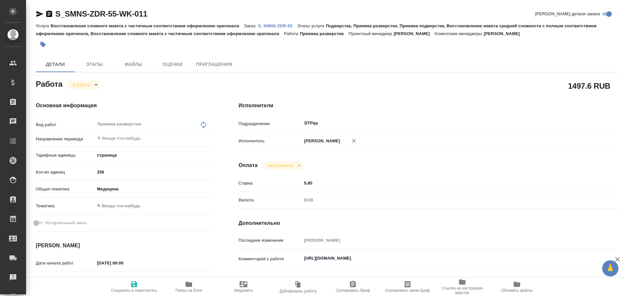
type textarea "x"
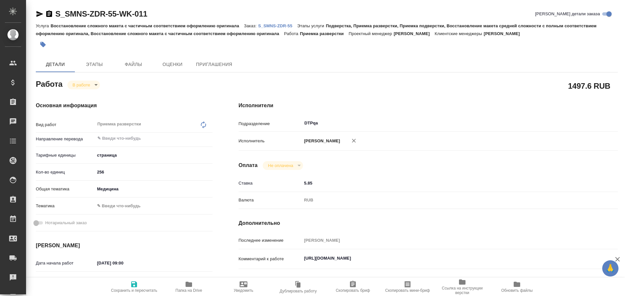
type textarea "x"
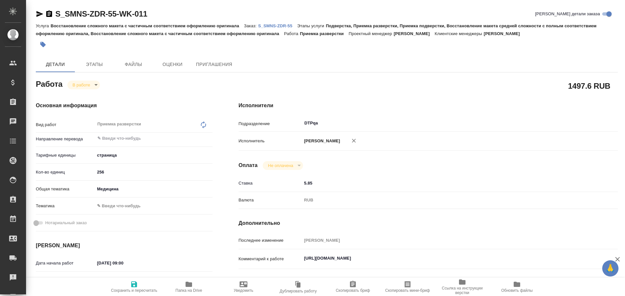
type textarea "x"
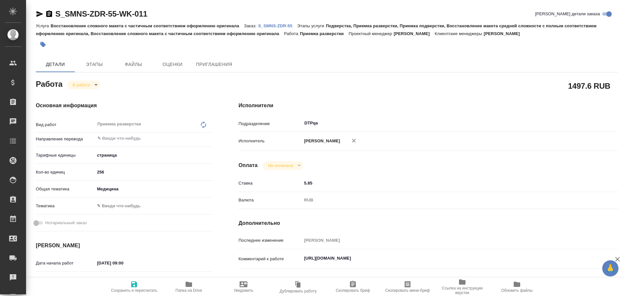
click at [187, 286] on icon "button" at bounding box center [188, 284] width 7 height 5
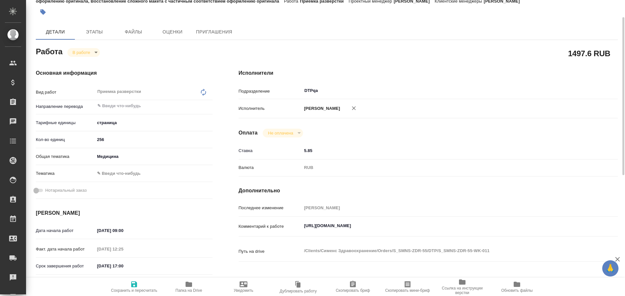
type textarea "x"
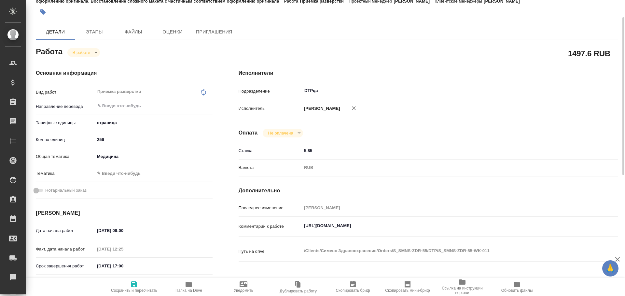
type textarea "x"
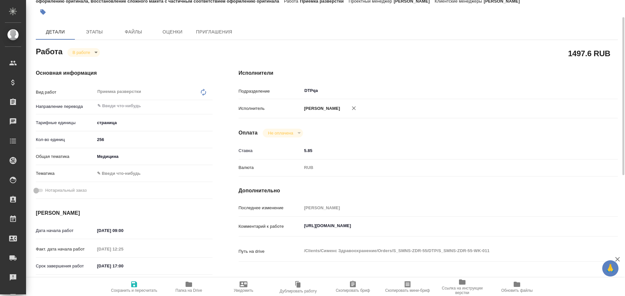
scroll to position [98, 0]
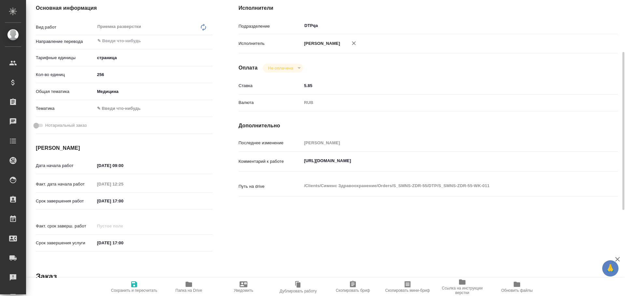
type textarea "x"
click at [438, 163] on textarea "https://tera.awatera.com/Work/688ccc7caa80e0d50f3ef148/" at bounding box center [444, 161] width 284 height 11
type textarea "x"
type textarea "https://tera.awatera.com/Work/688ccc7caa80e0d50f3ef148/"
type textarea "x"
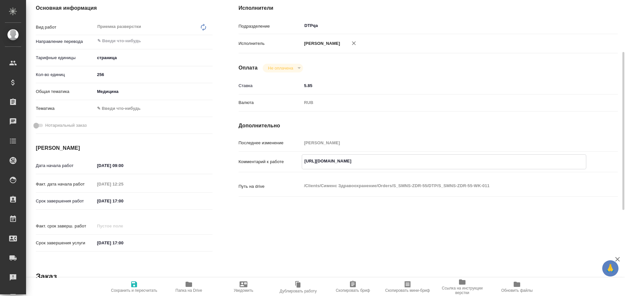
type textarea "x"
type textarea "https://tera.awatera.com/Work/688ccc7caa80e0d50f3ef148/ Р"
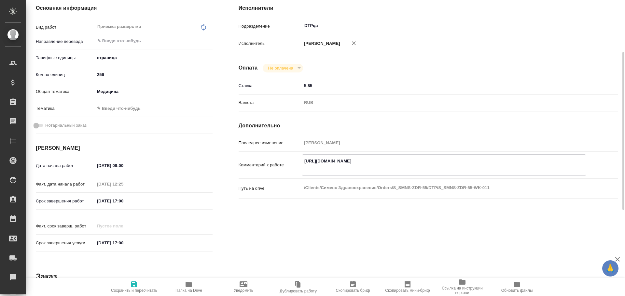
type textarea "x"
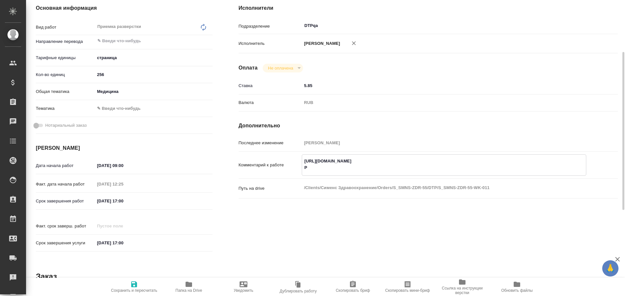
type textarea "https://tera.awatera.com/Work/688ccc7caa80e0d50f3ef148/ Ра"
type textarea "x"
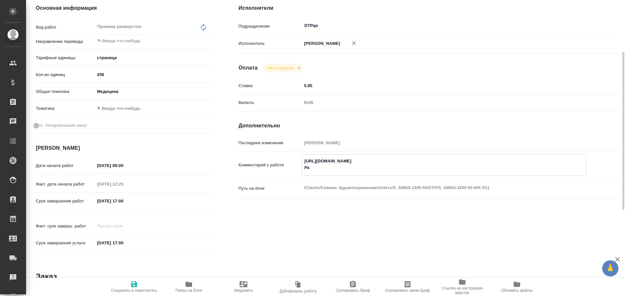
type textarea "x"
type textarea "https://tera.awatera.com/Work/688ccc7caa80e0d50f3ef148/ Раз"
type textarea "x"
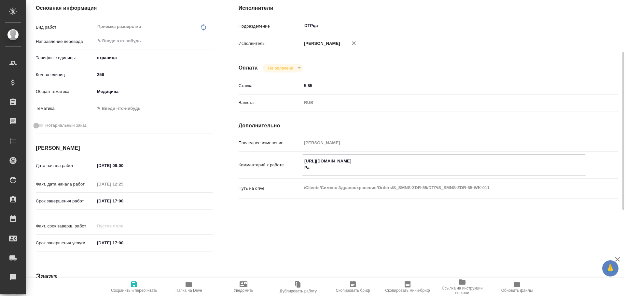
type textarea "x"
type textarea "https://tera.awatera.com/Work/688ccc7caa80e0d50f3ef148/ Разб"
type textarea "x"
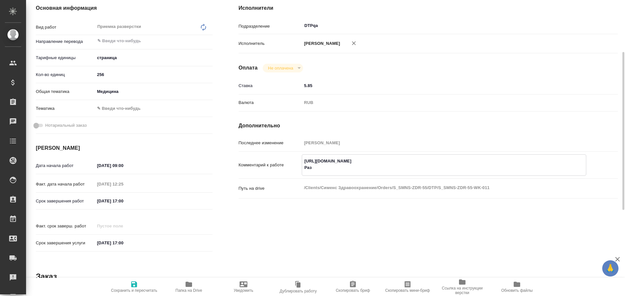
type textarea "x"
type textarea "https://tera.awatera.com/Work/688ccc7caa80e0d50f3ef148/ Разбо"
type textarea "x"
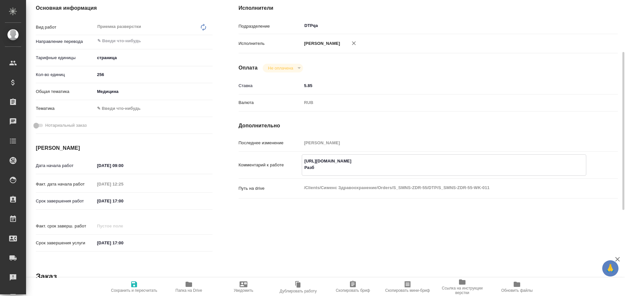
type textarea "x"
type textarea "https://tera.awatera.com/Work/688ccc7caa80e0d50f3ef148/ Разбор"
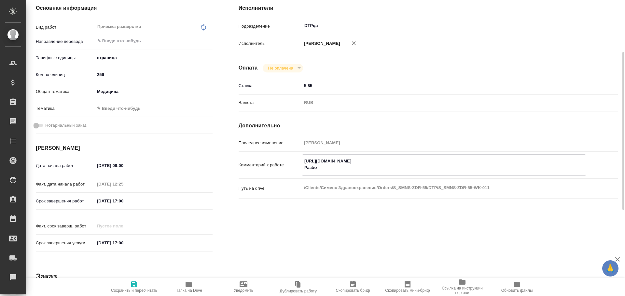
type textarea "x"
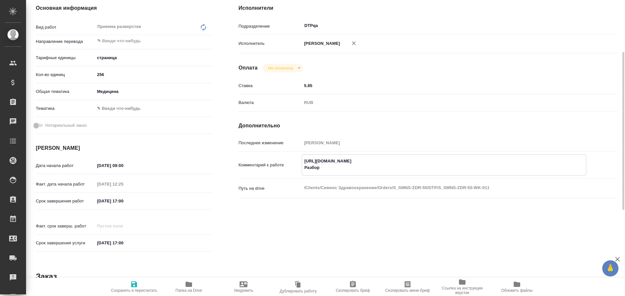
type textarea "https://tera.awatera.com/Work/688ccc7caa80e0d50f3ef148/ Разбор"
type textarea "x"
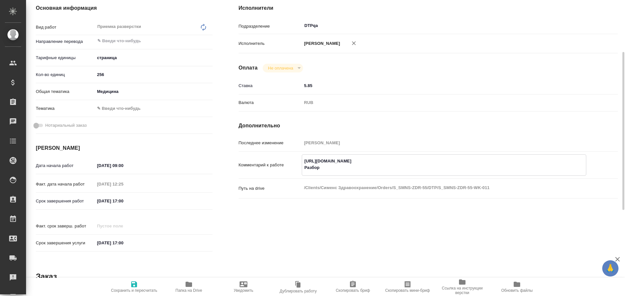
paste textarea "https://drive.awatera.com/f/10002600"
type textarea "x"
type textarea "https://tera.awatera.com/Work/688ccc7caa80e0d50f3ef148/ Разбор https://drive.aw…"
type textarea "x"
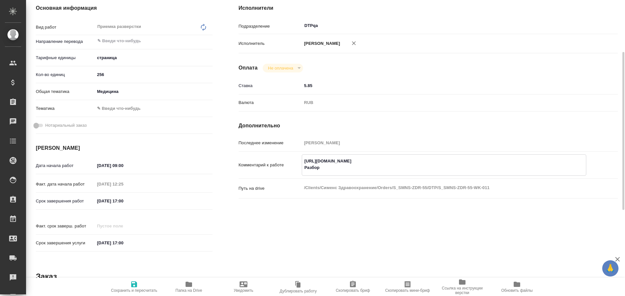
type textarea "x"
type textarea "https://tera.awatera.com/Work/688ccc7caa80e0d50f3ef148/ Разбор https://drive.aw…"
type textarea "x"
click at [133, 283] on icon "button" at bounding box center [134, 285] width 8 height 8
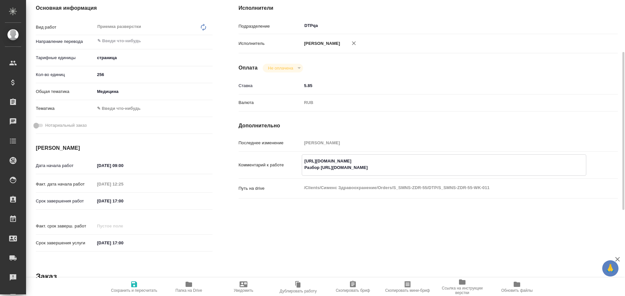
type textarea "x"
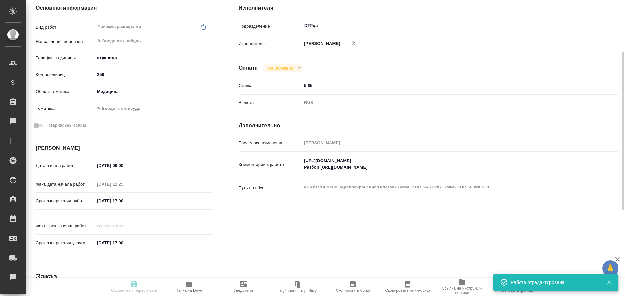
type textarea "x"
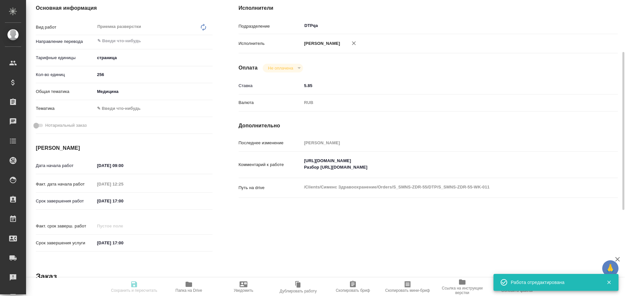
type input "inProgress"
type textarea "Приемка разверстки"
type textarea "x"
type input "5a8b1489cc6b4906c91bfdb2"
type input "256"
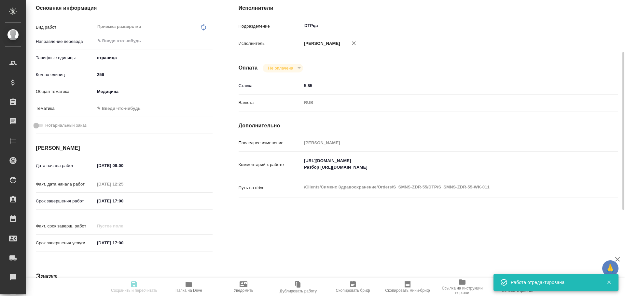
type input "med"
type input "11.08.2025 09:00"
type input "11.08.2025 12:25"
type input "11.08.2025 17:00"
type input "01.10.2025 17:00"
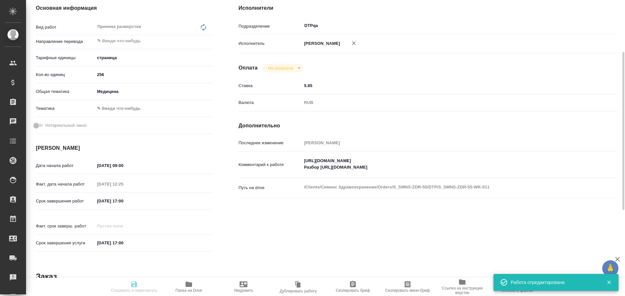
type input "DTPqa"
type input "notPayed"
type input "5.85"
type input "RUB"
type input "Чулец Елена"
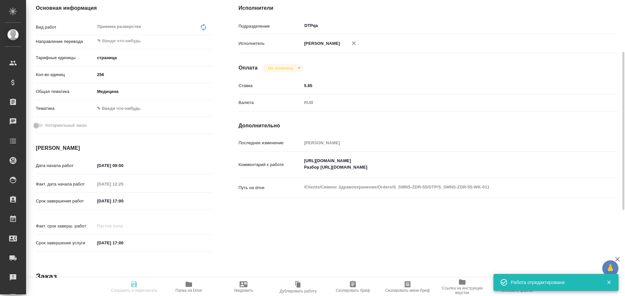
type textarea "https://tera.awatera.com/Work/688ccc7caa80e0d50f3ef148/ Разбор https://drive.aw…"
type textarea "x"
type textarea "/Clients/Сименс Здравоохранение/Orders/S_SMNS-ZDR-55/DTP/S_SMNS-ZDR-55-WK-011"
type textarea "x"
type input "S_SMNS-ZDR-55"
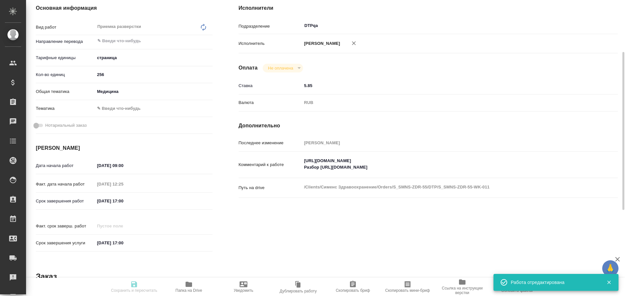
type input "СЗЦБ-016374"
type input "Восстановление сложного макета с частичным соответствием оформлению оригинала"
type input "Подверстка, Приемка разверстки, Приемка подверстки, Восстановление макета средн…"
type input "[PERSON_NAME]"
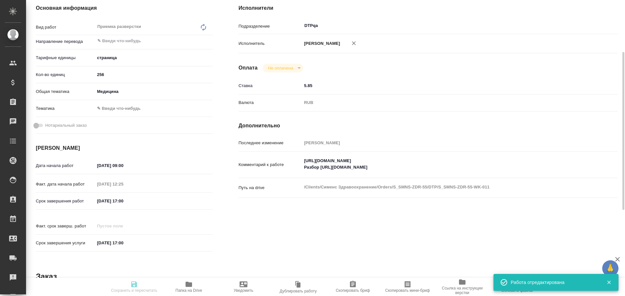
type input "/Clients/Сименс Здравоохранение/Orders/S_SMNS-ZDR-55"
type textarea "x"
type textarea "англ-рус срок - до 01 ноября 2025 (важно!)"
type textarea "x"
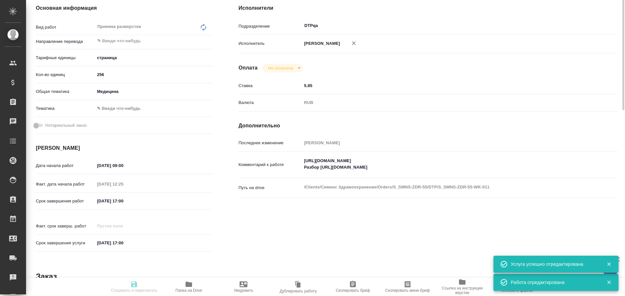
type textarea "x"
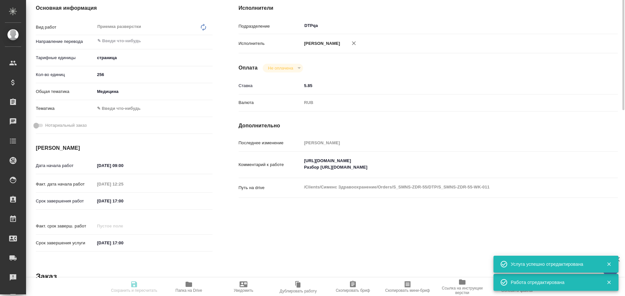
scroll to position [33, 0]
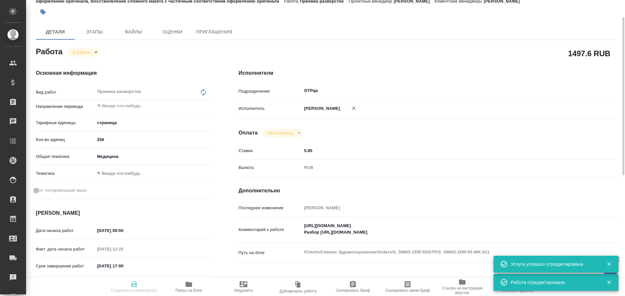
type textarea "x"
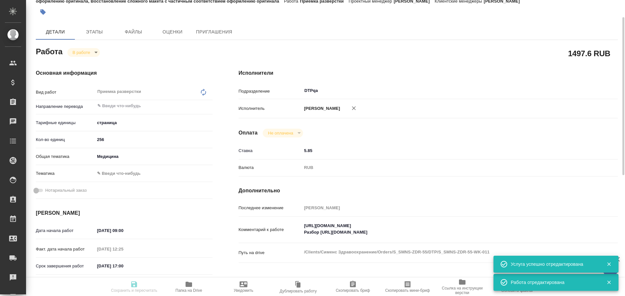
type textarea "x"
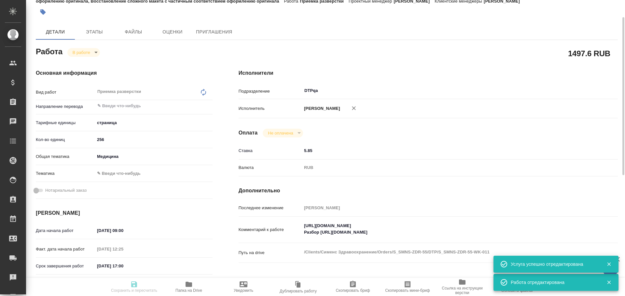
type textarea "x"
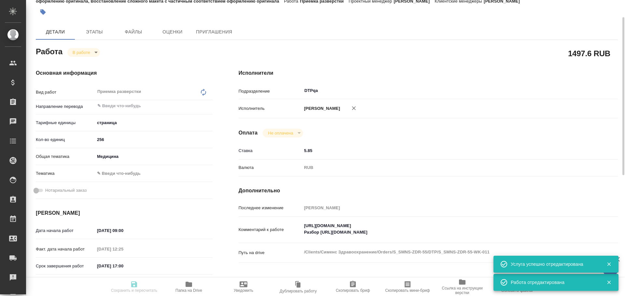
type textarea "x"
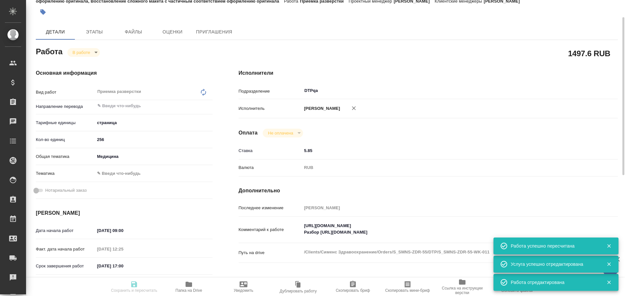
type input "inProgress"
type textarea "Приемка разверстки"
type textarea "x"
type input "5a8b1489cc6b4906c91bfdb2"
type input "256"
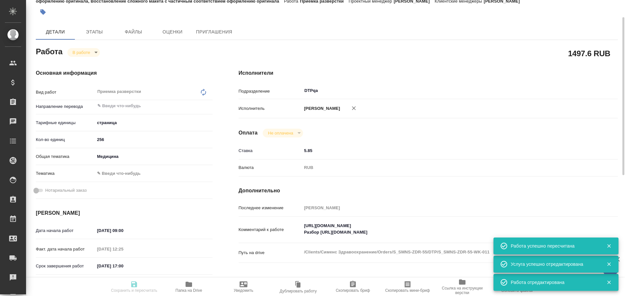
type input "med"
type input "11.08.2025 09:00"
type input "11.08.2025 12:25"
type input "11.08.2025 17:00"
type input "01.10.2025 17:00"
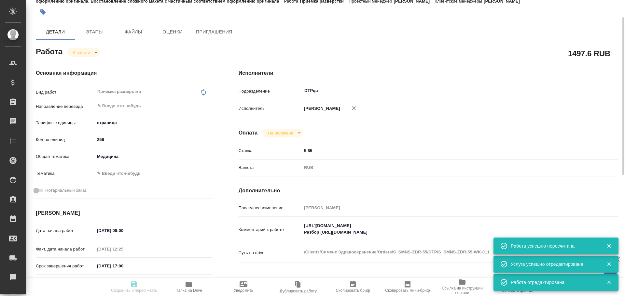
type input "DTPqa"
type input "notPayed"
type input "5.85"
type input "RUB"
type input "Чулец Елена"
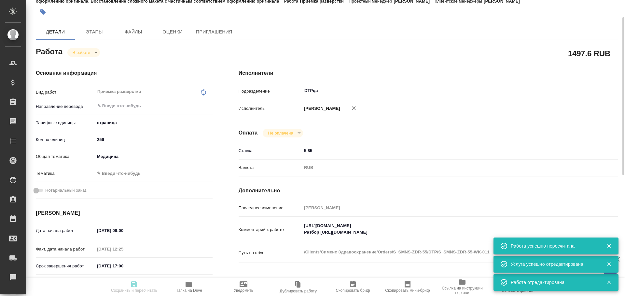
type textarea "https://tera.awatera.com/Work/688ccc7caa80e0d50f3ef148/ Разбор https://drive.aw…"
type textarea "x"
type textarea "/Clients/Сименс Здравоохранение/Orders/S_SMNS-ZDR-55/DTP/S_SMNS-ZDR-55-WK-011"
type textarea "x"
type input "S_SMNS-ZDR-55"
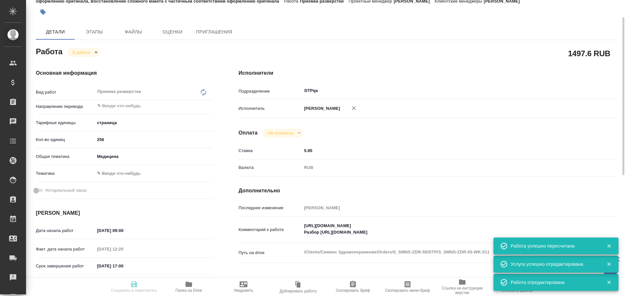
type input "СЗЦБ-016374"
type input "Восстановление сложного макета с частичным соответствием оформлению оригинала"
type input "Подверстка, Приемка разверстки, Приемка подверстки, Восстановление макета средн…"
type input "[PERSON_NAME]"
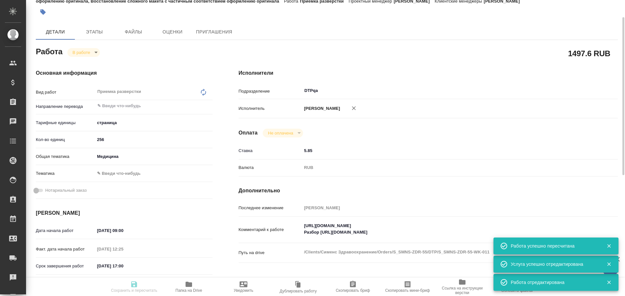
type input "/Clients/Сименс Здравоохранение/Orders/S_SMNS-ZDR-55"
type textarea "x"
type textarea "англ-рус срок - до 01 ноября 2025 (важно!)"
type textarea "x"
click at [79, 51] on body "🙏 .cls-1 fill:#fff; AWATERA Chulets Elena Клиенты Спецификации Заказы 0 Чаты To…" at bounding box center [312, 148] width 625 height 296
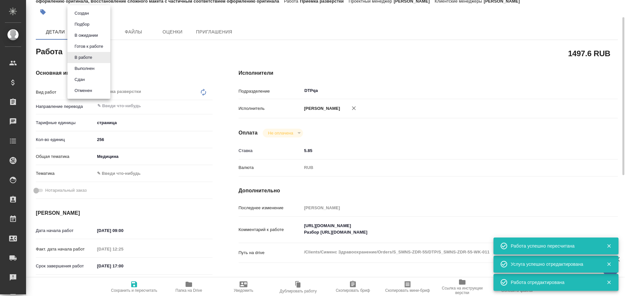
type textarea "x"
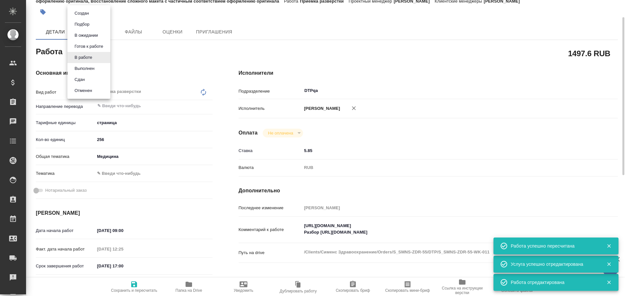
type textarea "x"
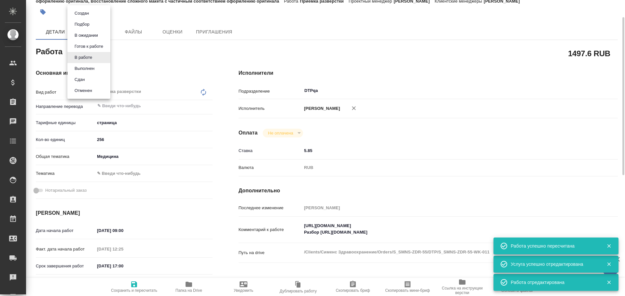
type textarea "x"
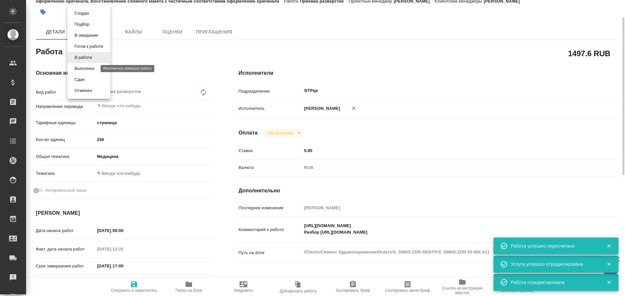
click at [84, 68] on button "Выполнен" at bounding box center [85, 68] width 24 height 7
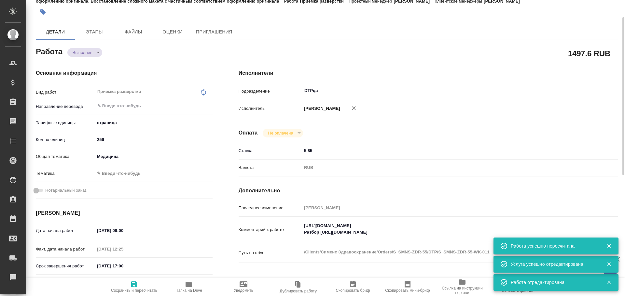
click at [141, 287] on span "Сохранить и пересчитать" at bounding box center [134, 287] width 47 height 12
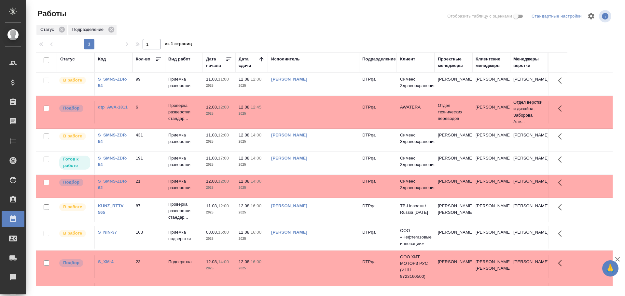
click at [294, 61] on div "Исполнитель" at bounding box center [285, 59] width 29 height 7
